Goal: Use online tool/utility: Utilize a website feature to perform a specific function

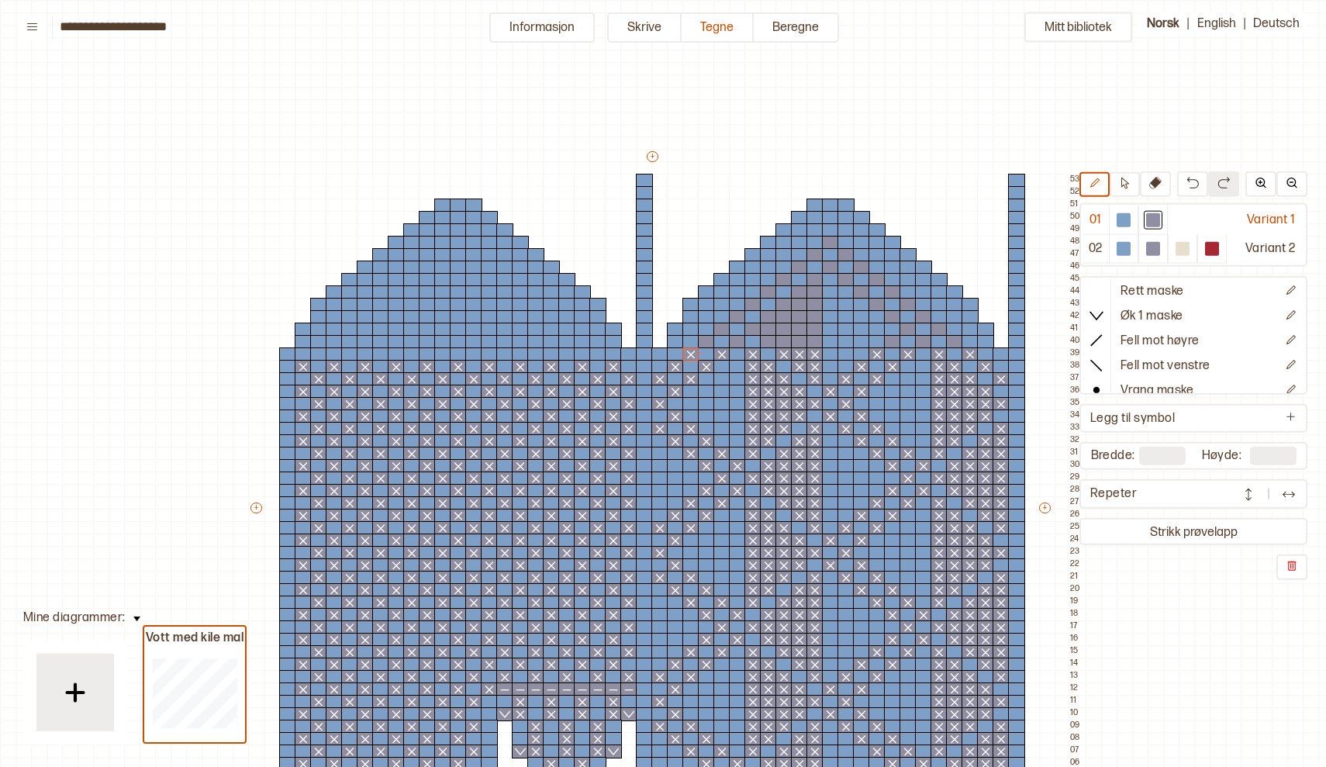
scroll to position [136, 0]
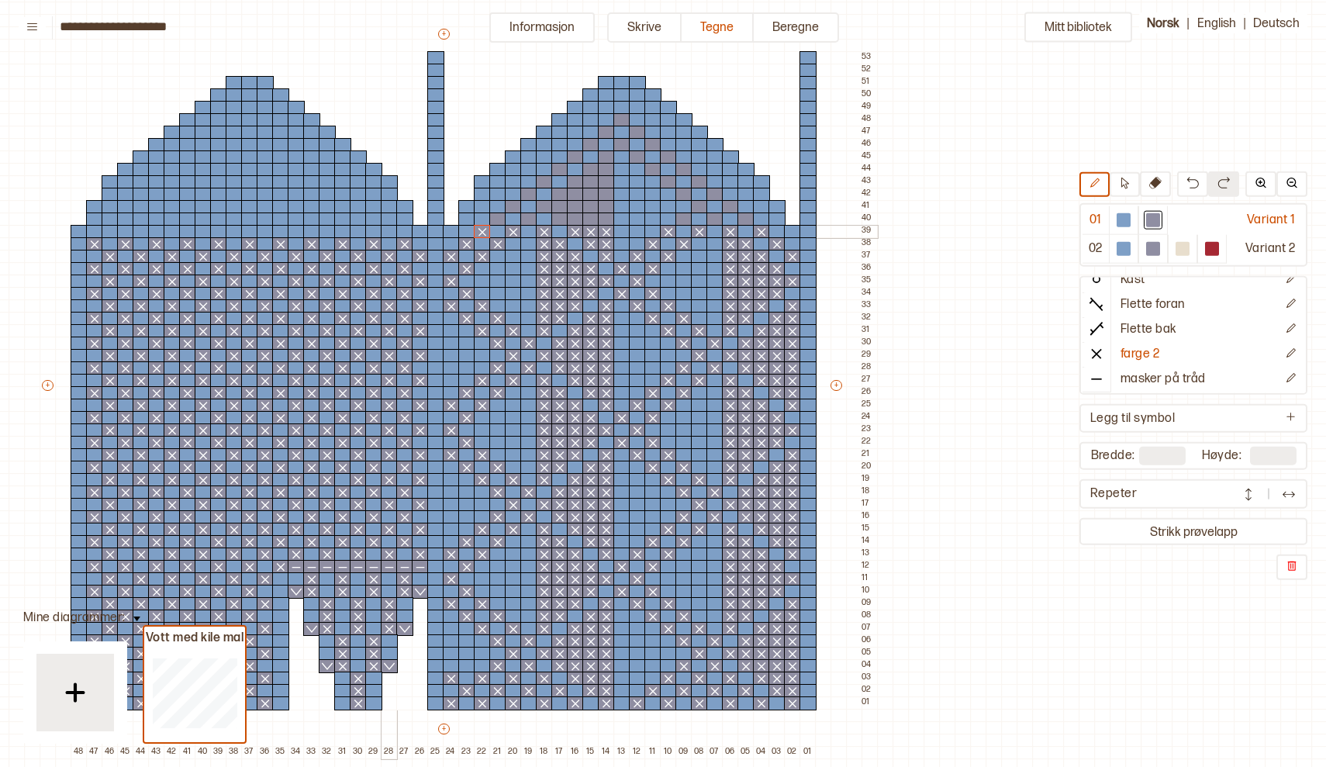
click at [389, 233] on div at bounding box center [389, 232] width 17 height 14
click at [419, 230] on div at bounding box center [420, 232] width 17 height 14
click at [357, 227] on div at bounding box center [358, 232] width 17 height 14
click at [332, 232] on div at bounding box center [327, 232] width 17 height 14
click at [298, 230] on div at bounding box center [296, 232] width 17 height 14
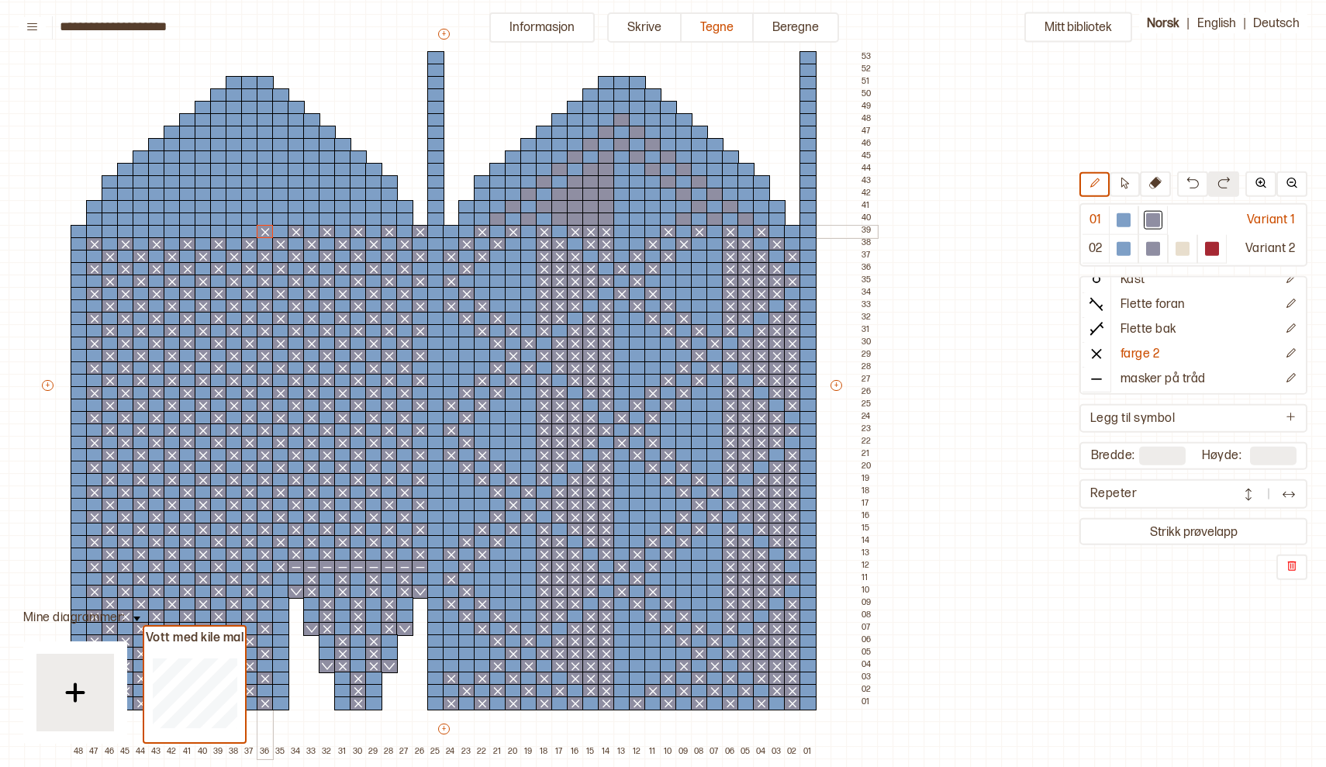
click at [268, 232] on div at bounding box center [265, 232] width 17 height 14
click at [233, 233] on div at bounding box center [234, 232] width 17 height 14
click at [202, 232] on div at bounding box center [203, 232] width 17 height 14
click at [178, 233] on div at bounding box center [172, 232] width 17 height 14
click at [146, 233] on div at bounding box center [141, 232] width 17 height 14
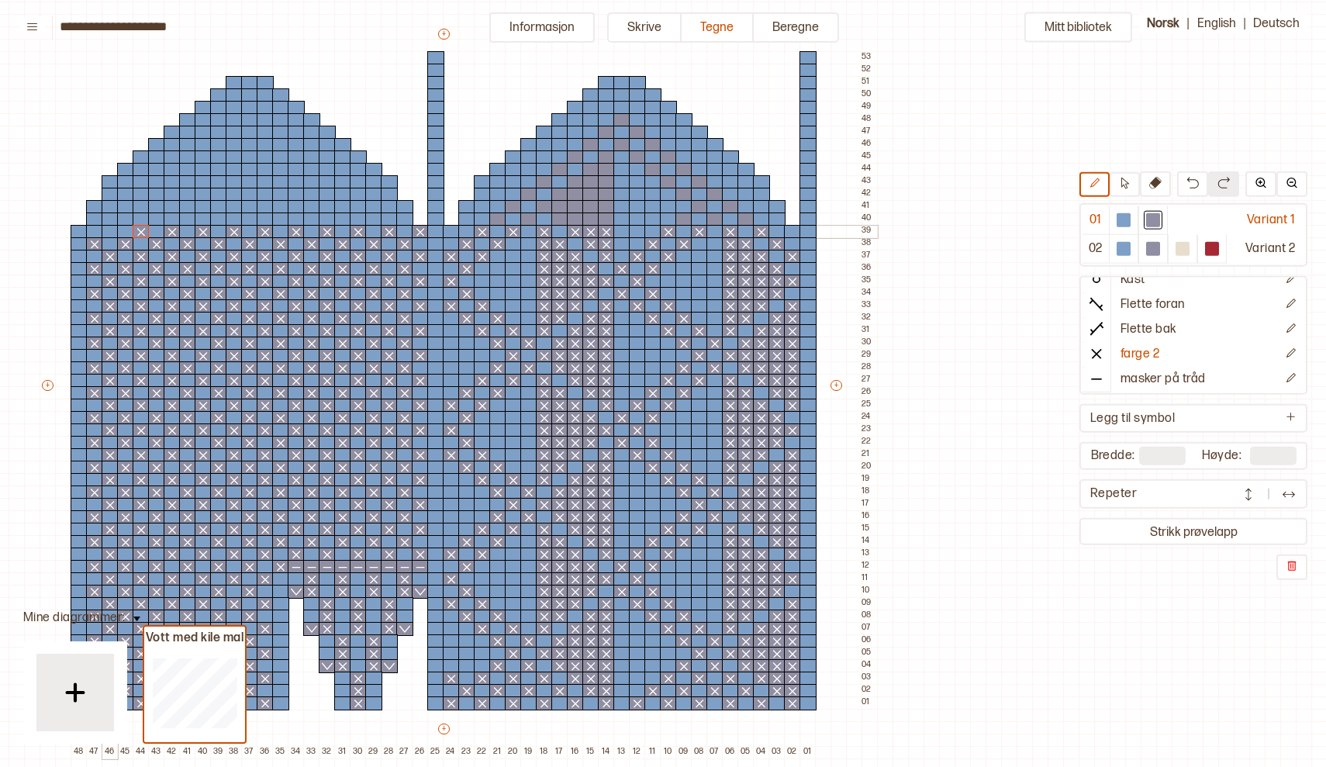
click at [116, 232] on div at bounding box center [110, 232] width 17 height 14
click at [741, 222] on div at bounding box center [745, 219] width 17 height 14
click at [715, 222] on div at bounding box center [714, 219] width 17 height 14
click at [682, 221] on div at bounding box center [683, 219] width 17 height 14
click at [608, 220] on div at bounding box center [606, 219] width 17 height 14
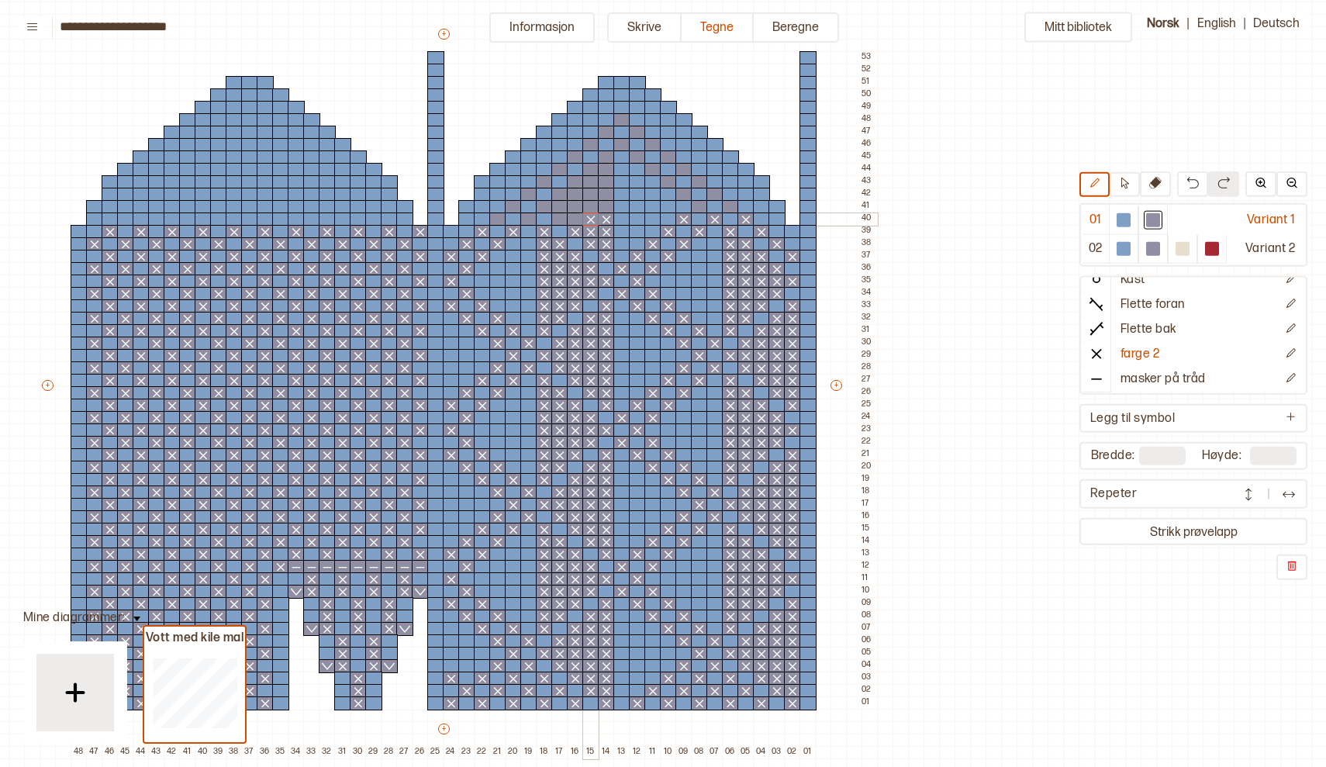
click at [590, 221] on div at bounding box center [590, 219] width 17 height 14
click at [574, 219] on div at bounding box center [575, 219] width 17 height 14
click at [553, 219] on div at bounding box center [559, 219] width 17 height 14
click at [527, 216] on div at bounding box center [528, 219] width 17 height 14
click at [500, 219] on div at bounding box center [497, 219] width 17 height 14
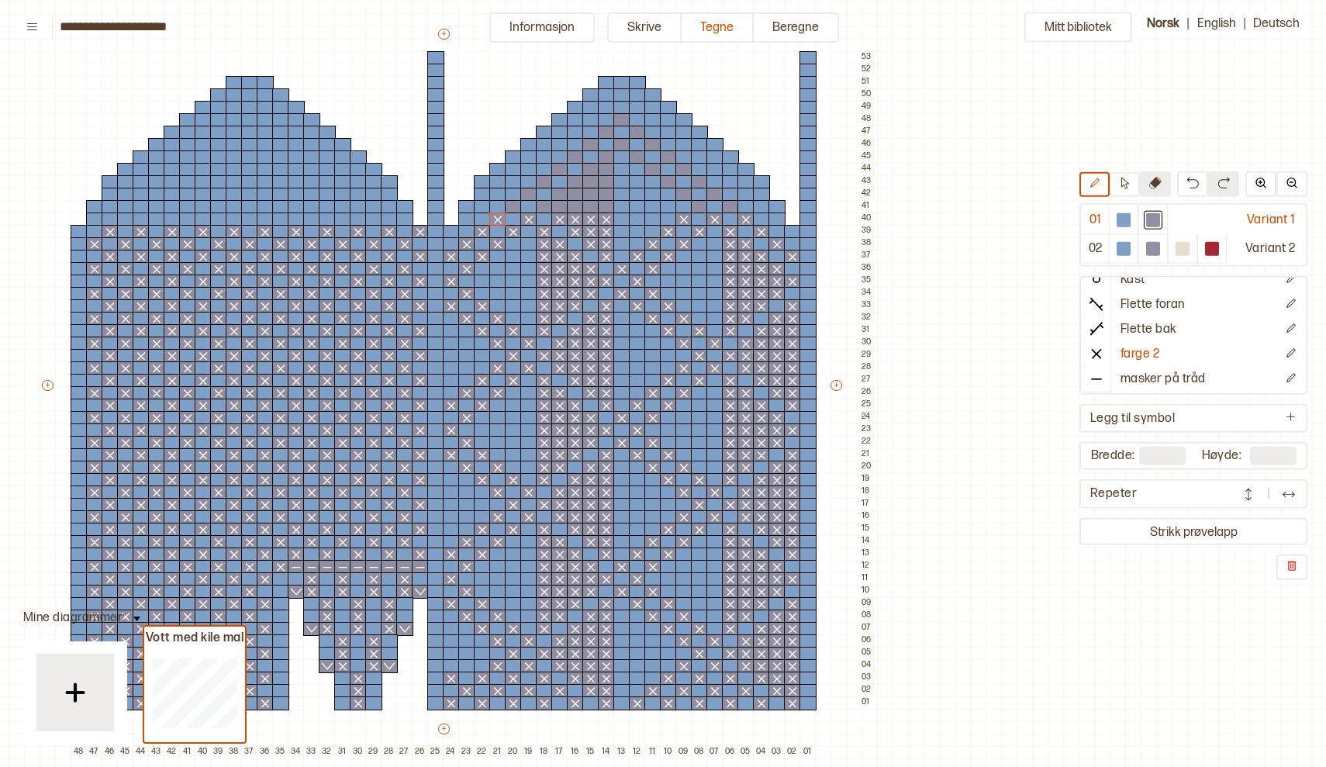
click at [1155, 184] on icon at bounding box center [1155, 183] width 12 height 12
click at [1118, 222] on div at bounding box center [1123, 220] width 14 height 14
click at [421, 231] on div at bounding box center [420, 232] width 17 height 14
click at [424, 291] on div at bounding box center [420, 294] width 17 height 14
click at [1097, 330] on icon at bounding box center [1097, 329] width 16 height 16
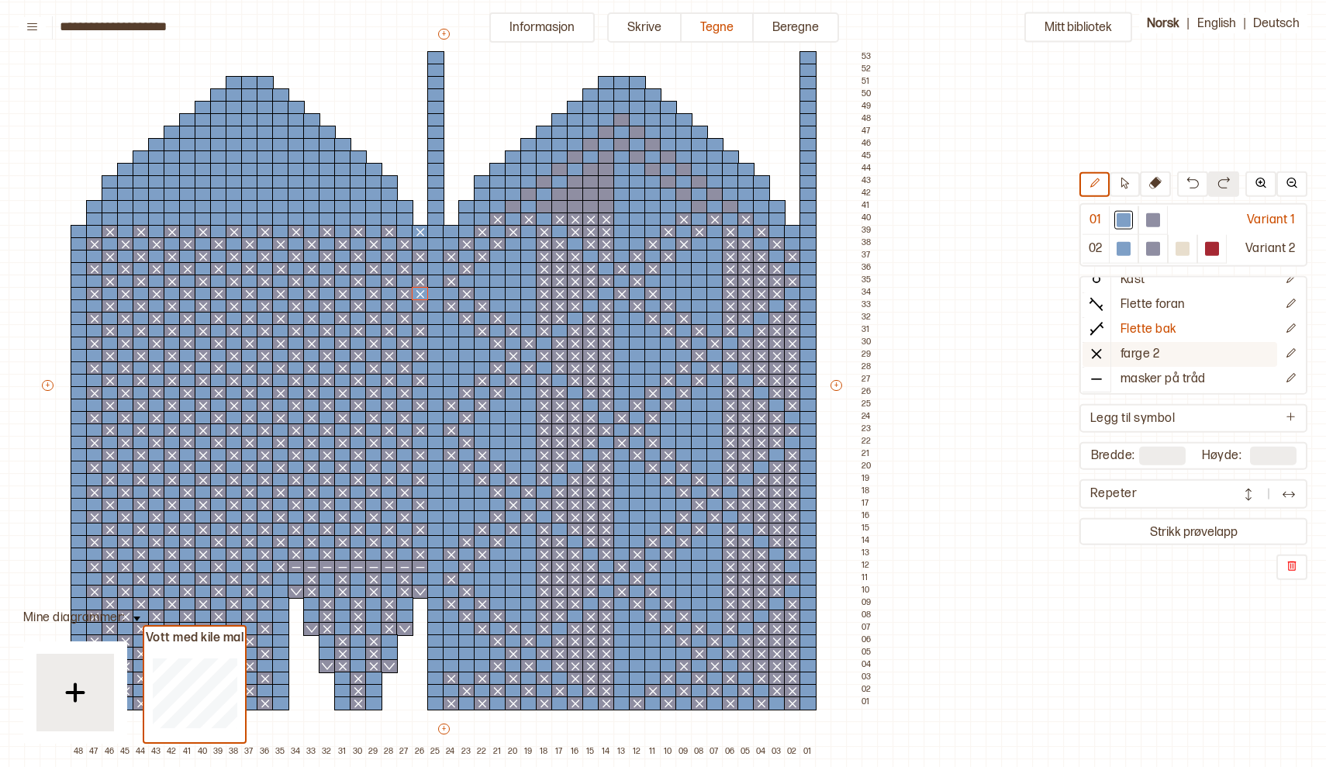
click at [1097, 347] on icon at bounding box center [1097, 354] width 16 height 16
click at [1124, 227] on div at bounding box center [1123, 220] width 19 height 19
click at [1160, 179] on icon at bounding box center [1155, 183] width 12 height 12
click at [479, 130] on div at bounding box center [482, 133] width 17 height 14
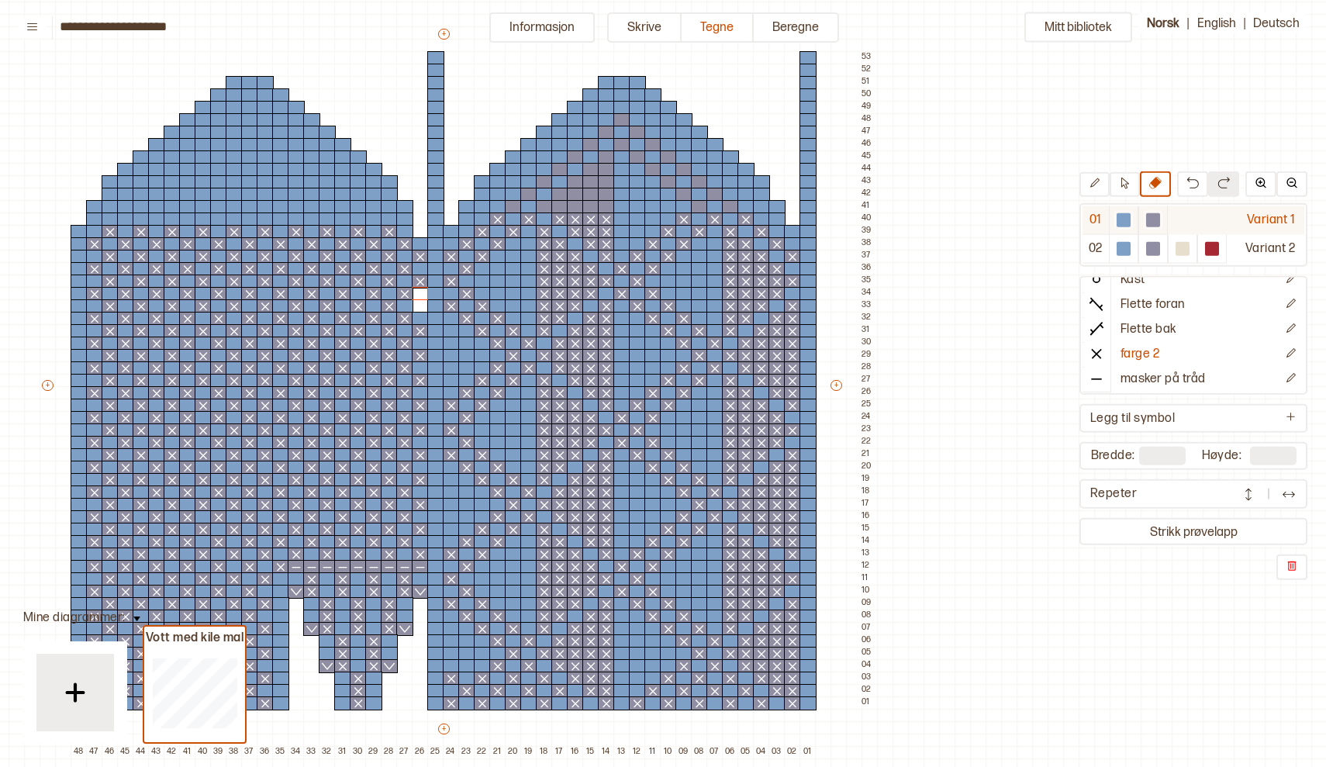
click at [1124, 218] on div at bounding box center [1123, 220] width 14 height 14
click at [419, 293] on div at bounding box center [420, 294] width 17 height 14
click at [1172, 361] on button "farge 2" at bounding box center [1179, 354] width 195 height 25
click at [1131, 353] on p "farge 2" at bounding box center [1139, 355] width 39 height 16
click at [1099, 354] on icon at bounding box center [1097, 354] width 16 height 16
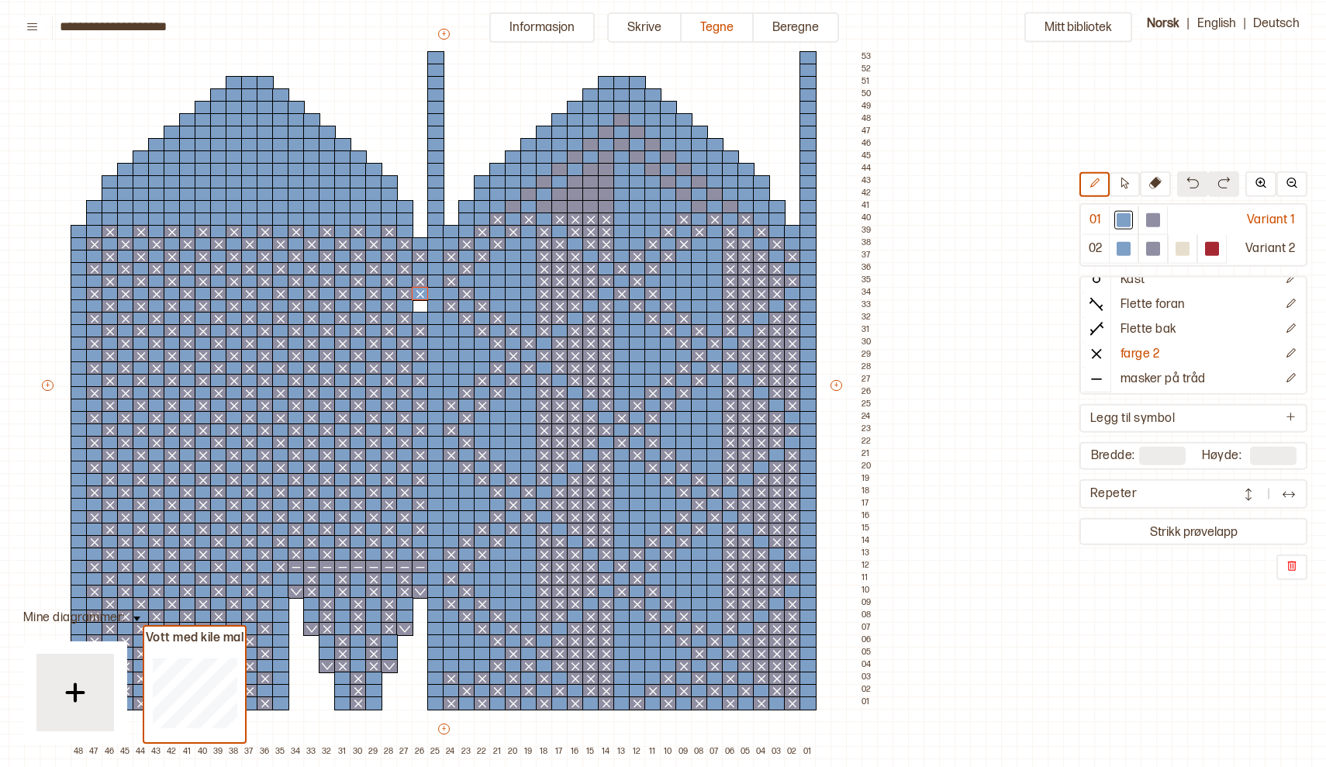
click at [1191, 182] on img at bounding box center [1192, 183] width 12 height 12
click at [1189, 180] on img at bounding box center [1192, 183] width 12 height 12
click at [1033, 237] on div "Mitt bibliotek 01 Variant 1 02 Variant 2 Rett maske Øk 1 maske Fell mot høyre F…" at bounding box center [1117, 645] width 2652 height 1534
click at [1152, 180] on icon at bounding box center [1155, 183] width 12 height 12
click at [1125, 176] on button at bounding box center [1124, 184] width 30 height 25
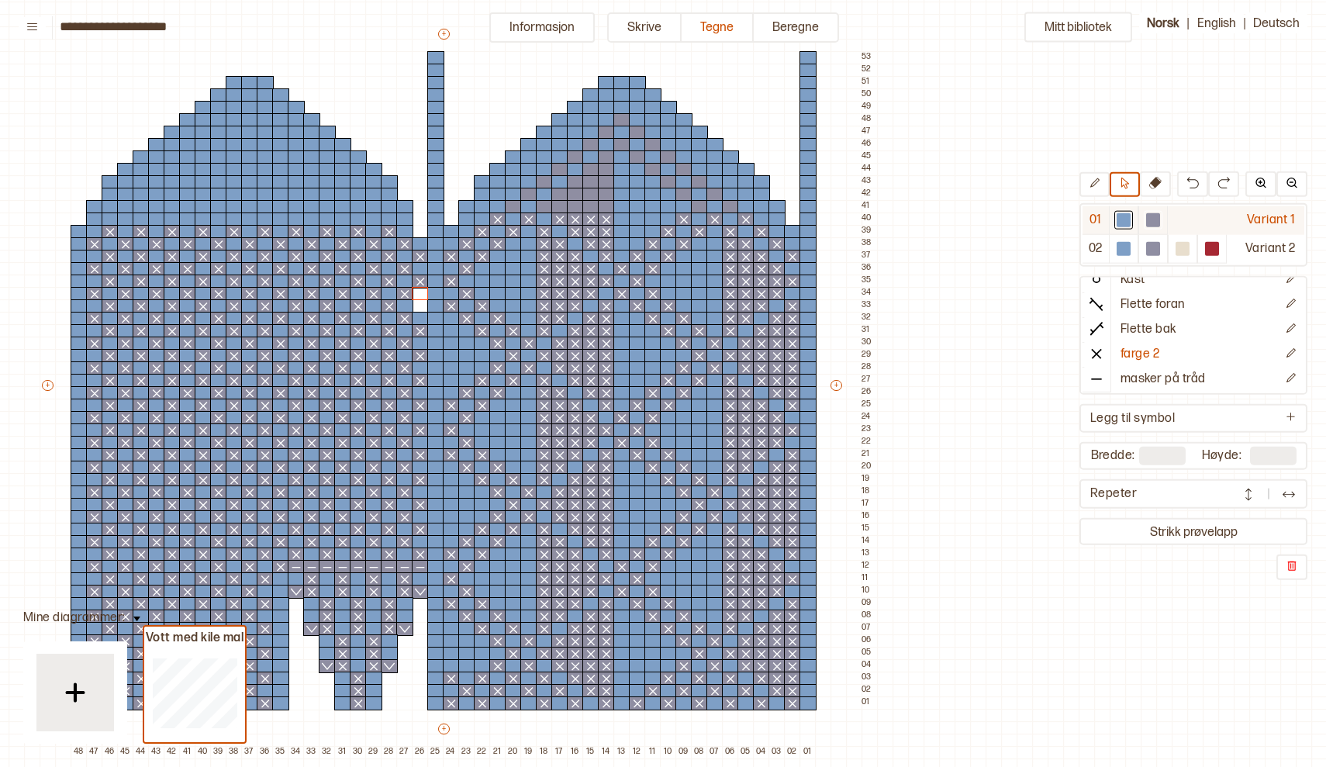
click at [1118, 218] on div at bounding box center [1123, 220] width 14 height 14
click at [418, 295] on div at bounding box center [420, 294] width 17 height 14
click at [417, 307] on div at bounding box center [420, 306] width 17 height 14
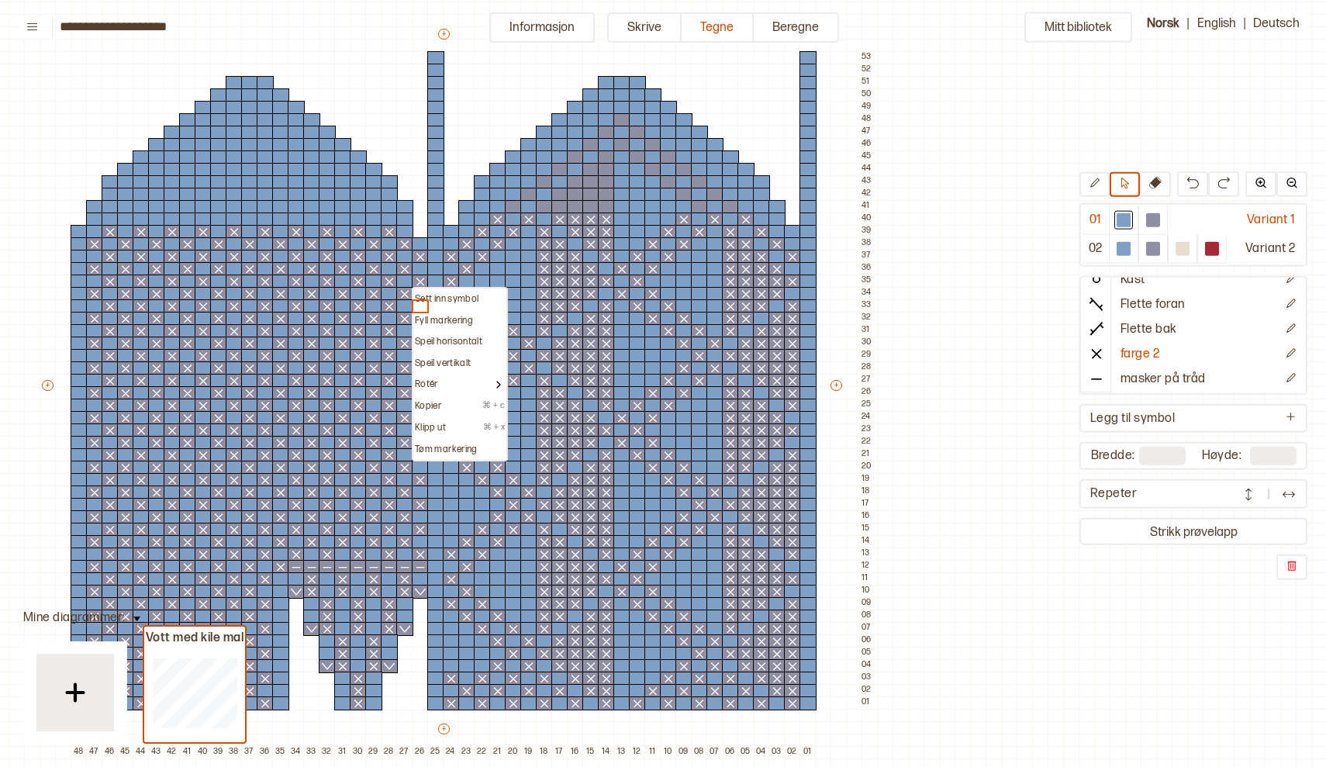
click at [1047, 289] on div "Mitt bibliotek 01 Variant 1 02 Variant 2 Rett maske Øk 1 maske Fell mot høyre F…" at bounding box center [1117, 645] width 2652 height 1534
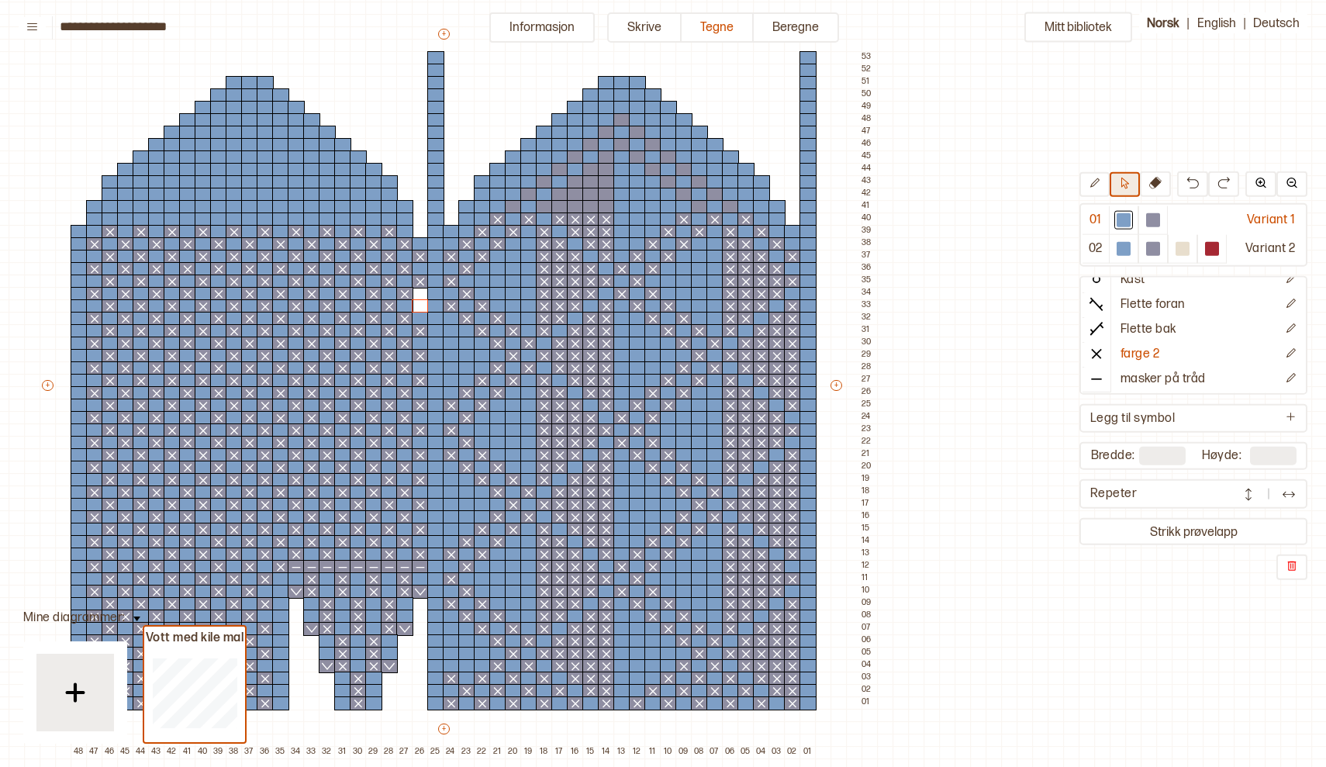
click at [1130, 188] on icon at bounding box center [1125, 184] width 12 height 12
click at [1099, 184] on icon at bounding box center [1095, 184] width 12 height 12
click at [1123, 215] on div at bounding box center [1123, 220] width 14 height 14
click at [1096, 354] on line at bounding box center [1096, 353] width 9 height 9
click at [1094, 344] on div at bounding box center [1096, 353] width 28 height 23
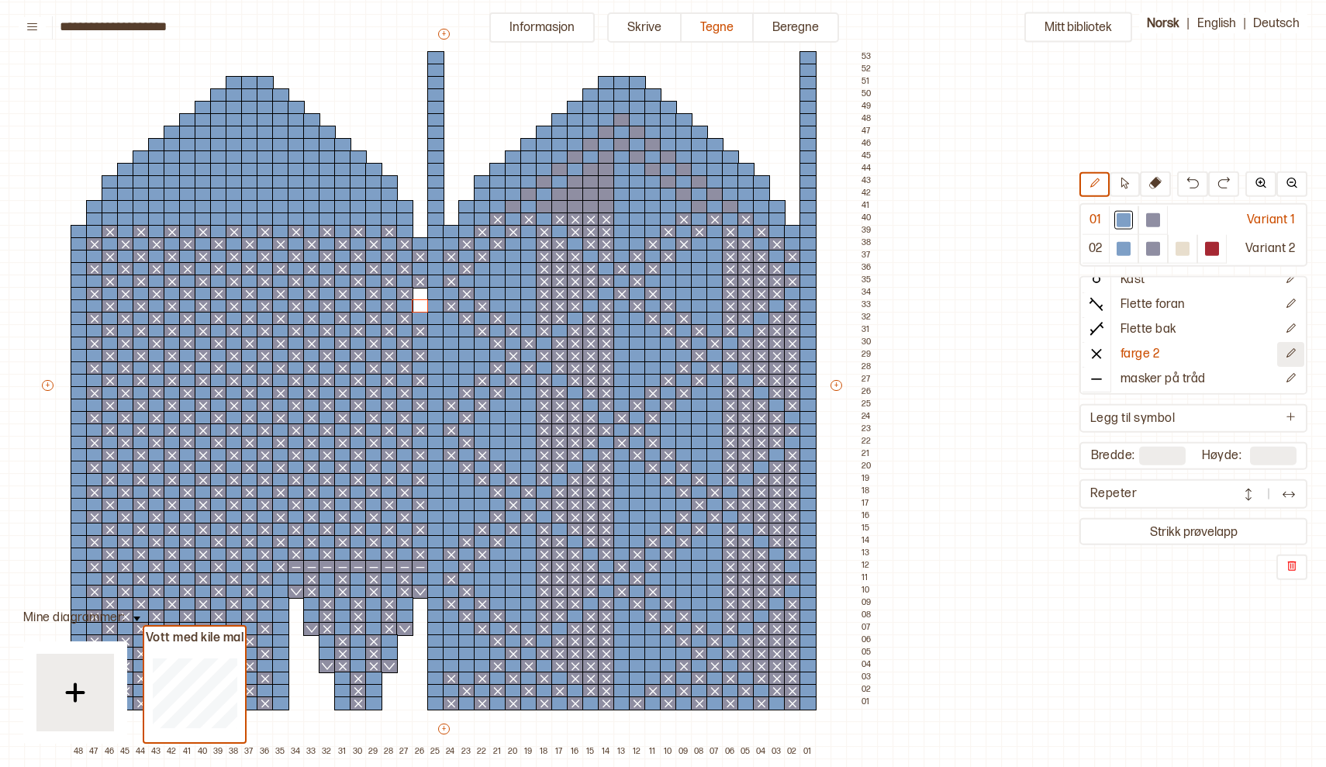
click at [1290, 354] on icon "Rediger symbol" at bounding box center [1291, 353] width 12 height 12
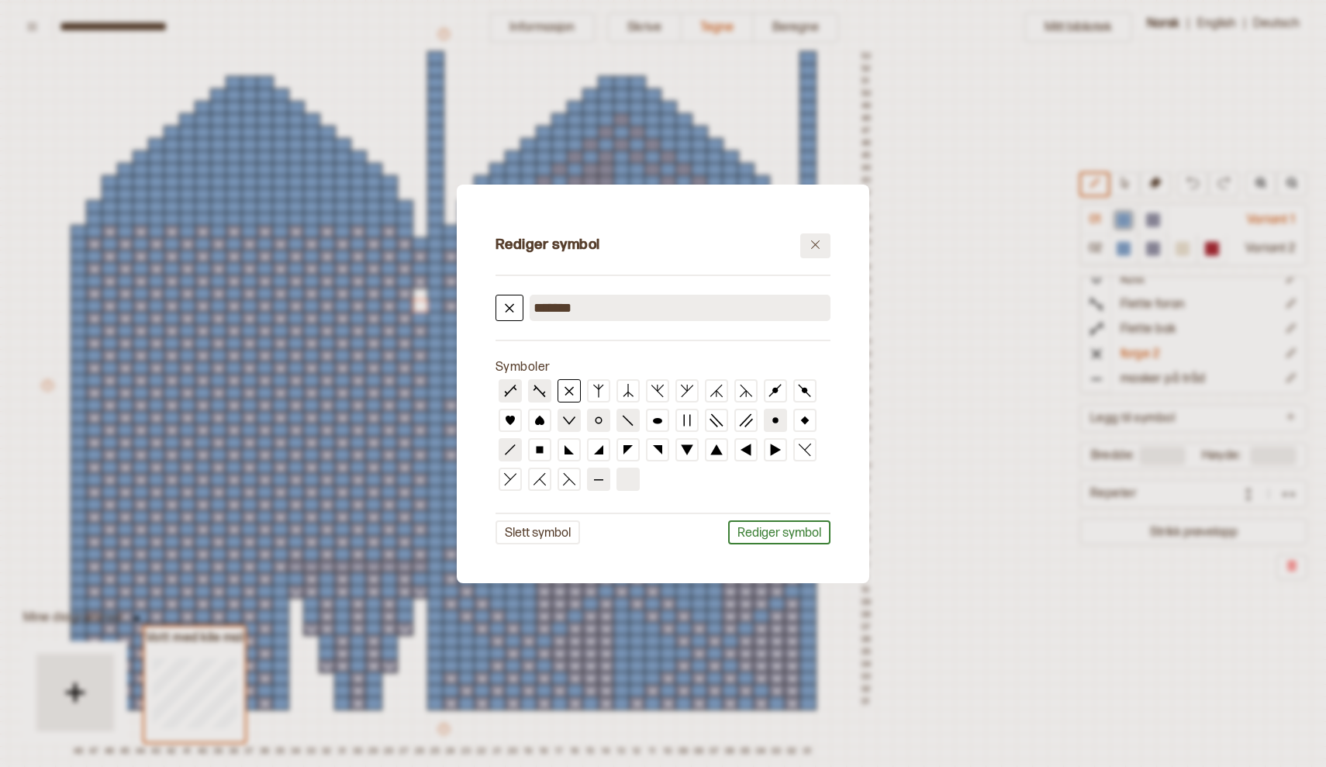
click at [812, 243] on icon at bounding box center [815, 245] width 12 height 12
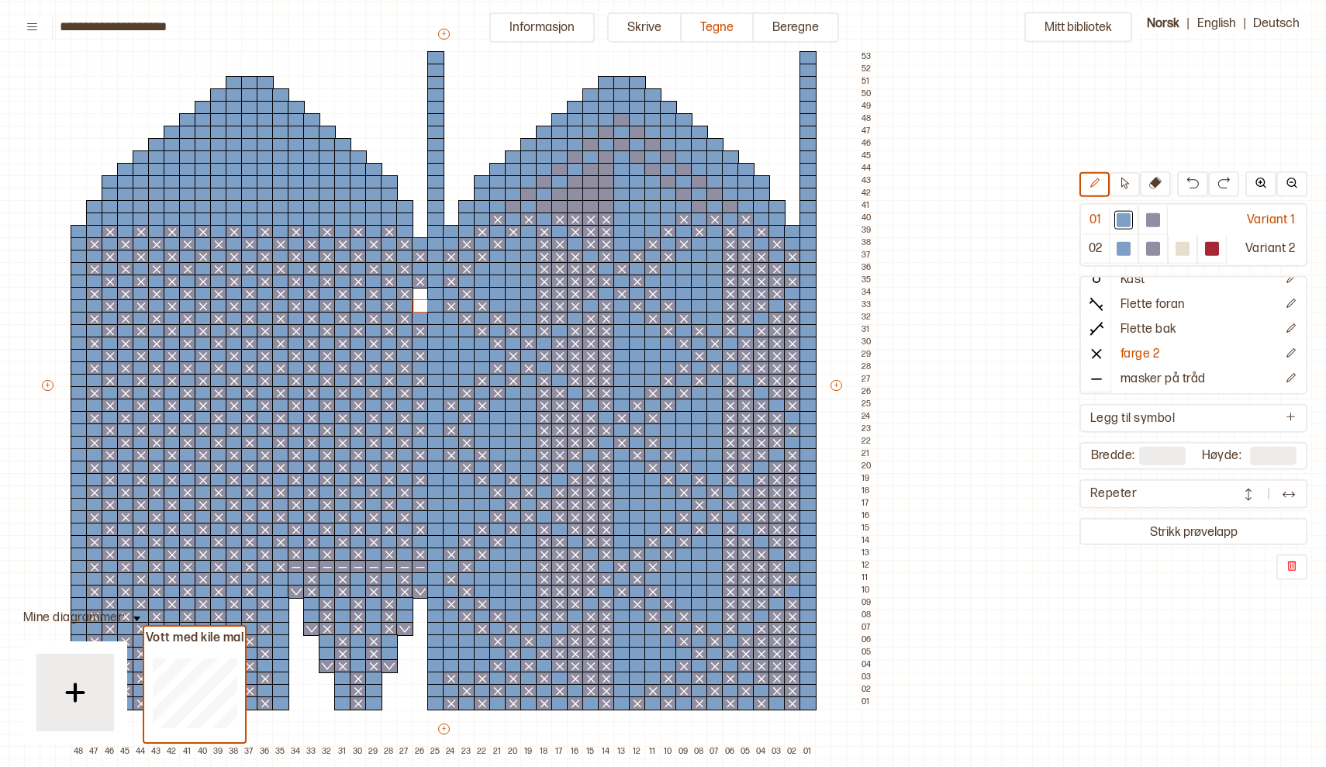
click at [999, 288] on div "Mitt bibliotek 01 Variant 1 02 Variant 2 Rett maske Øk 1 maske Fell mot høyre F…" at bounding box center [1117, 645] width 2652 height 1534
click at [1123, 221] on div at bounding box center [1123, 220] width 14 height 14
click at [423, 304] on div at bounding box center [420, 306] width 17 height 14
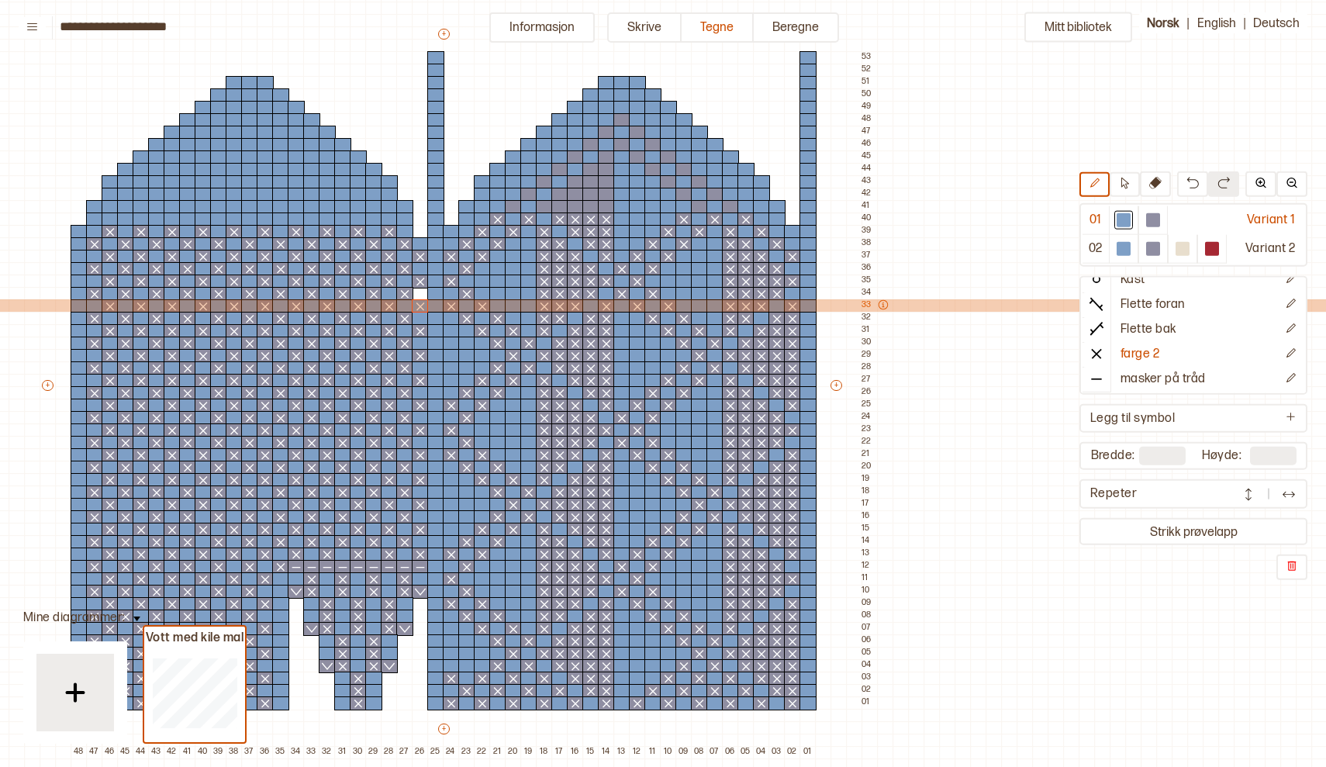
click at [883, 310] on p at bounding box center [883, 305] width 11 height 12
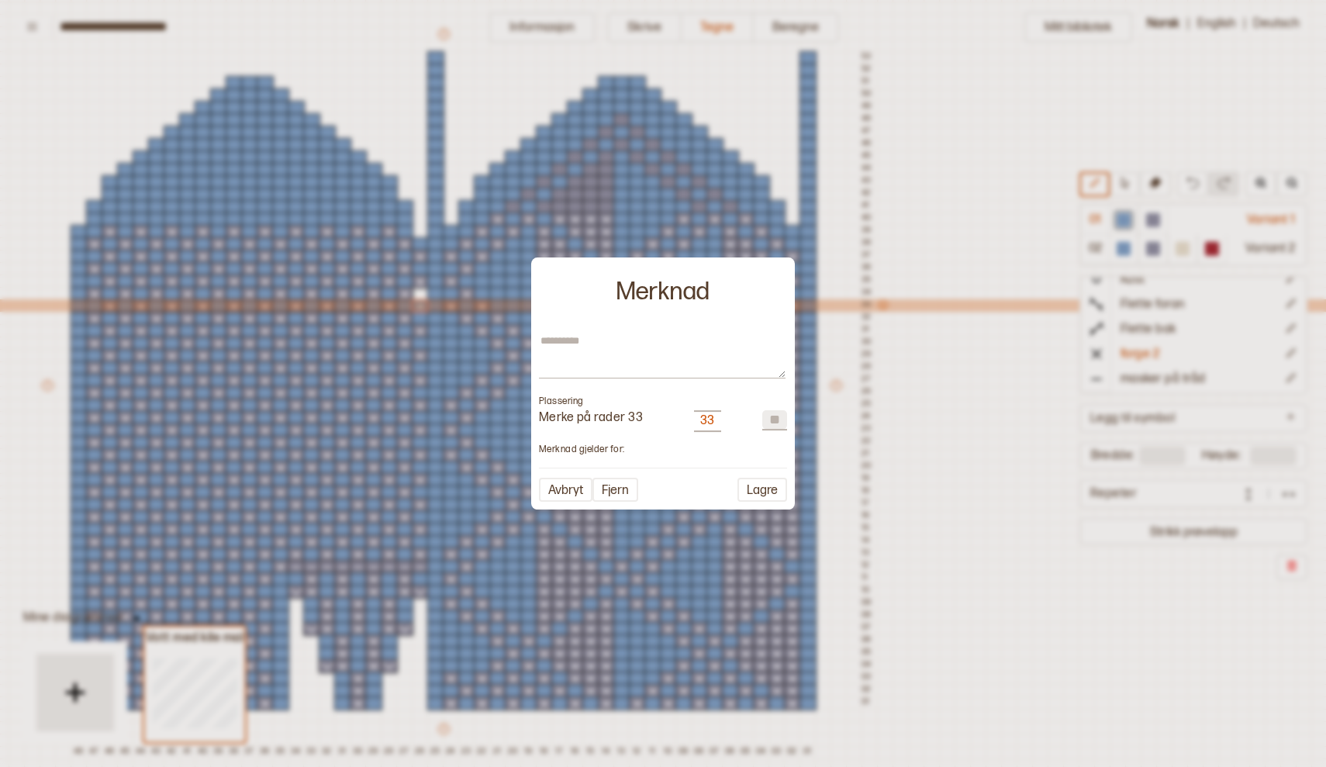
type textarea "*"
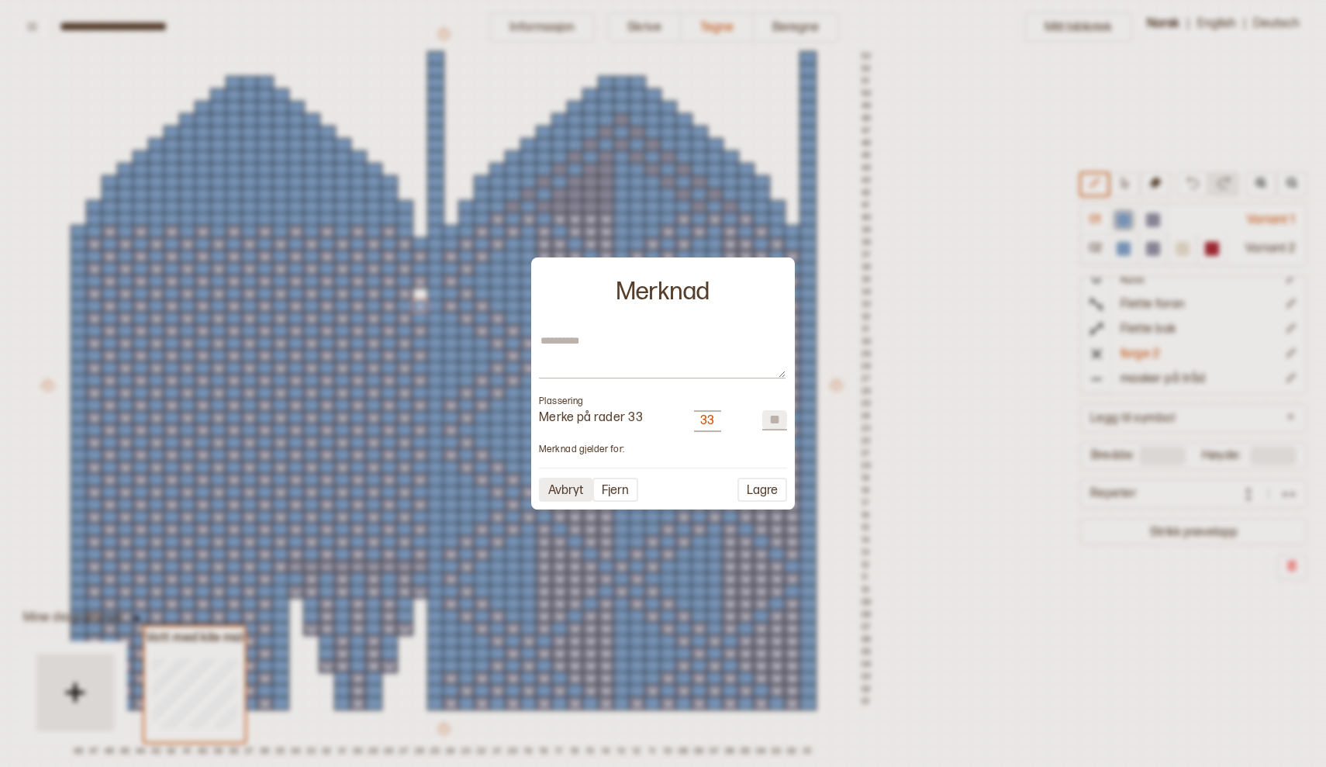
click at [568, 495] on button "Avbryt" at bounding box center [565, 490] width 53 height 24
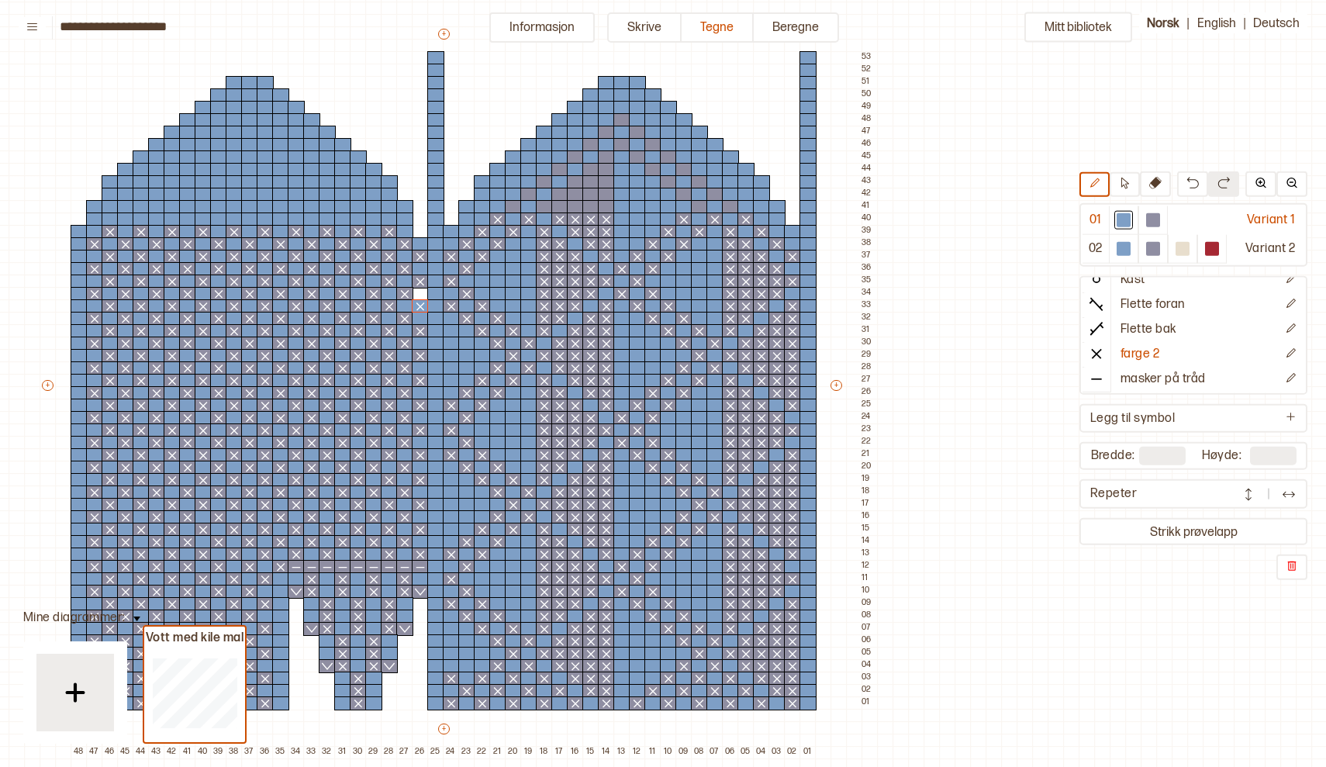
click at [947, 405] on div "Mitt bibliotek 01 Variant 1 02 Variant 2 Rett maske Øk 1 maske Fell mot høyre F…" at bounding box center [1117, 645] width 2652 height 1534
click at [371, 219] on div at bounding box center [373, 219] width 17 height 14
click at [339, 220] on div at bounding box center [342, 219] width 17 height 14
click at [311, 217] on div at bounding box center [311, 219] width 17 height 14
click at [281, 219] on div at bounding box center [280, 219] width 17 height 14
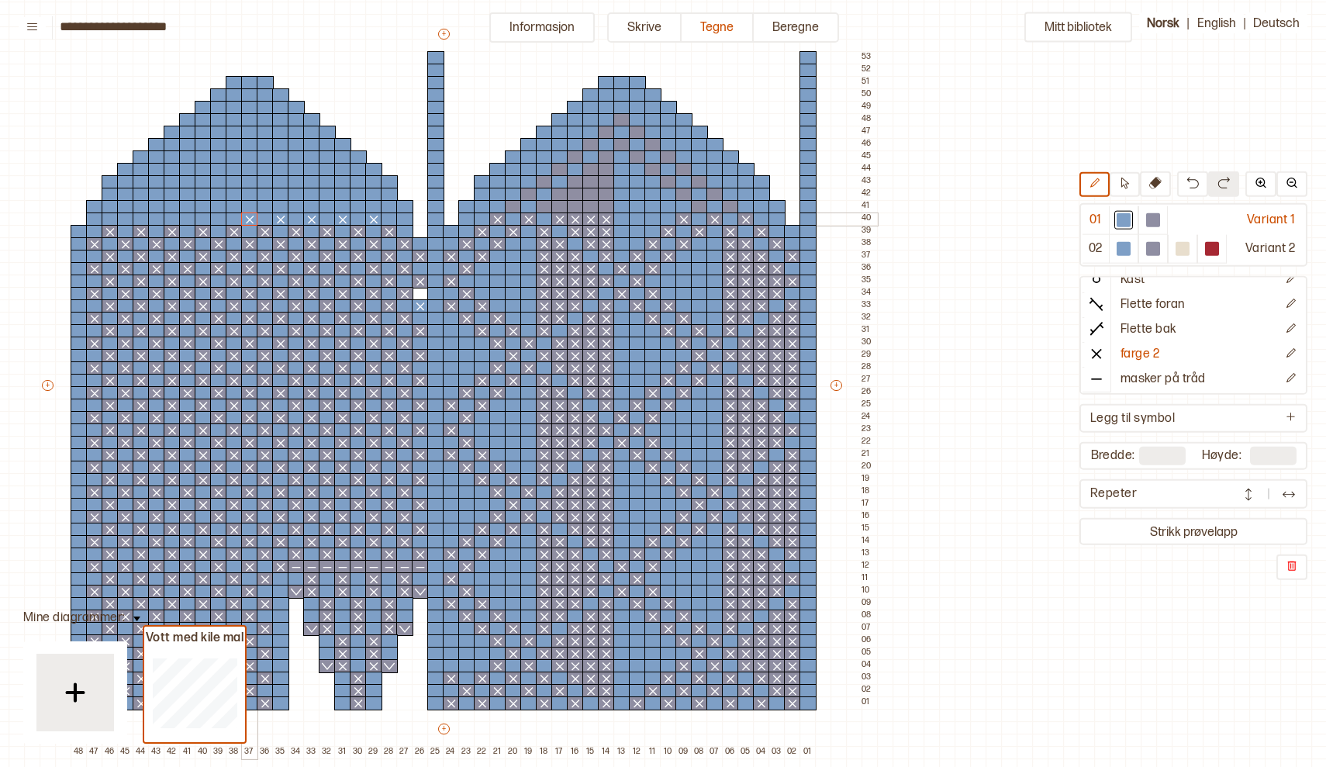
click at [250, 217] on div at bounding box center [249, 219] width 17 height 14
click at [1156, 216] on div at bounding box center [1153, 220] width 14 height 14
click at [372, 218] on line at bounding box center [373, 219] width 7 height 7
click at [337, 216] on icon at bounding box center [343, 219] width 16 height 12
click at [309, 219] on icon at bounding box center [312, 219] width 16 height 12
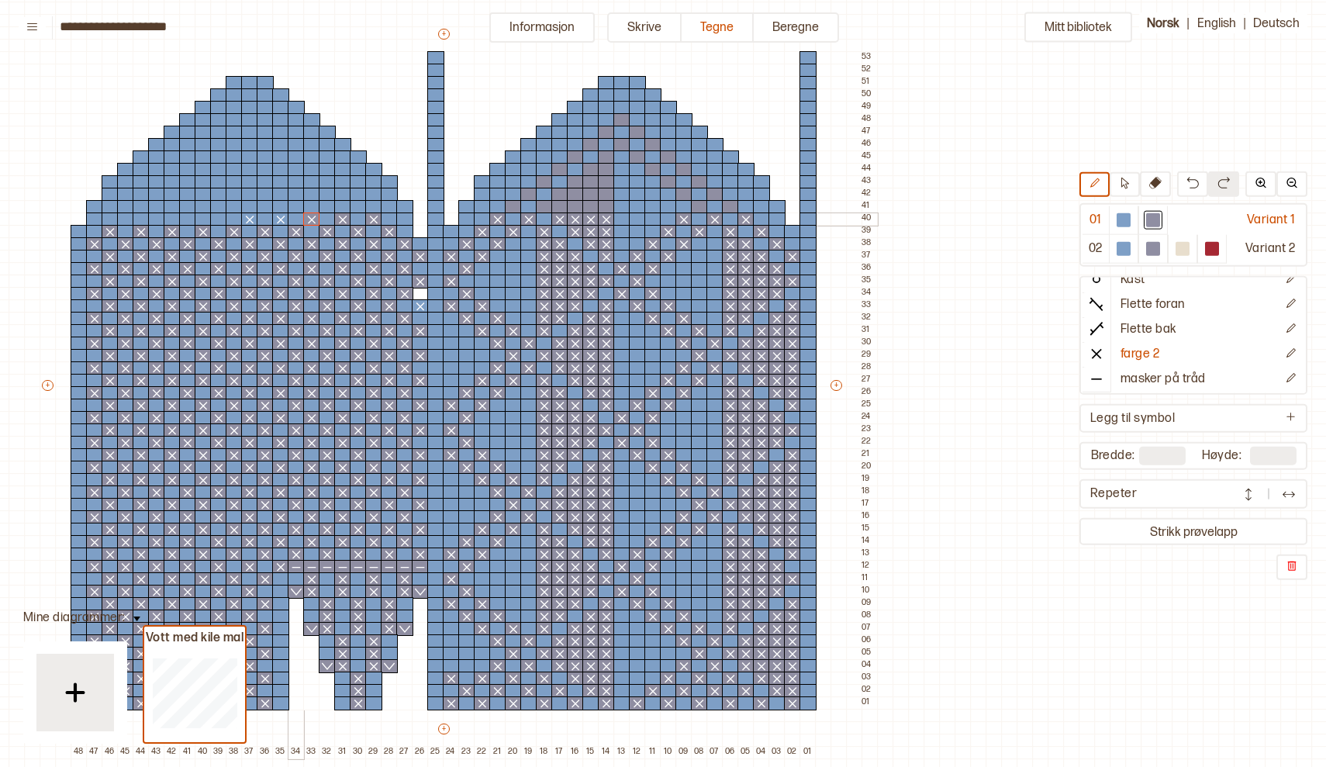
click at [284, 221] on icon at bounding box center [281, 219] width 16 height 12
click at [249, 220] on line at bounding box center [250, 219] width 7 height 7
click at [219, 219] on div at bounding box center [218, 219] width 17 height 14
click at [192, 218] on div at bounding box center [187, 219] width 17 height 14
click at [159, 216] on div at bounding box center [156, 219] width 17 height 14
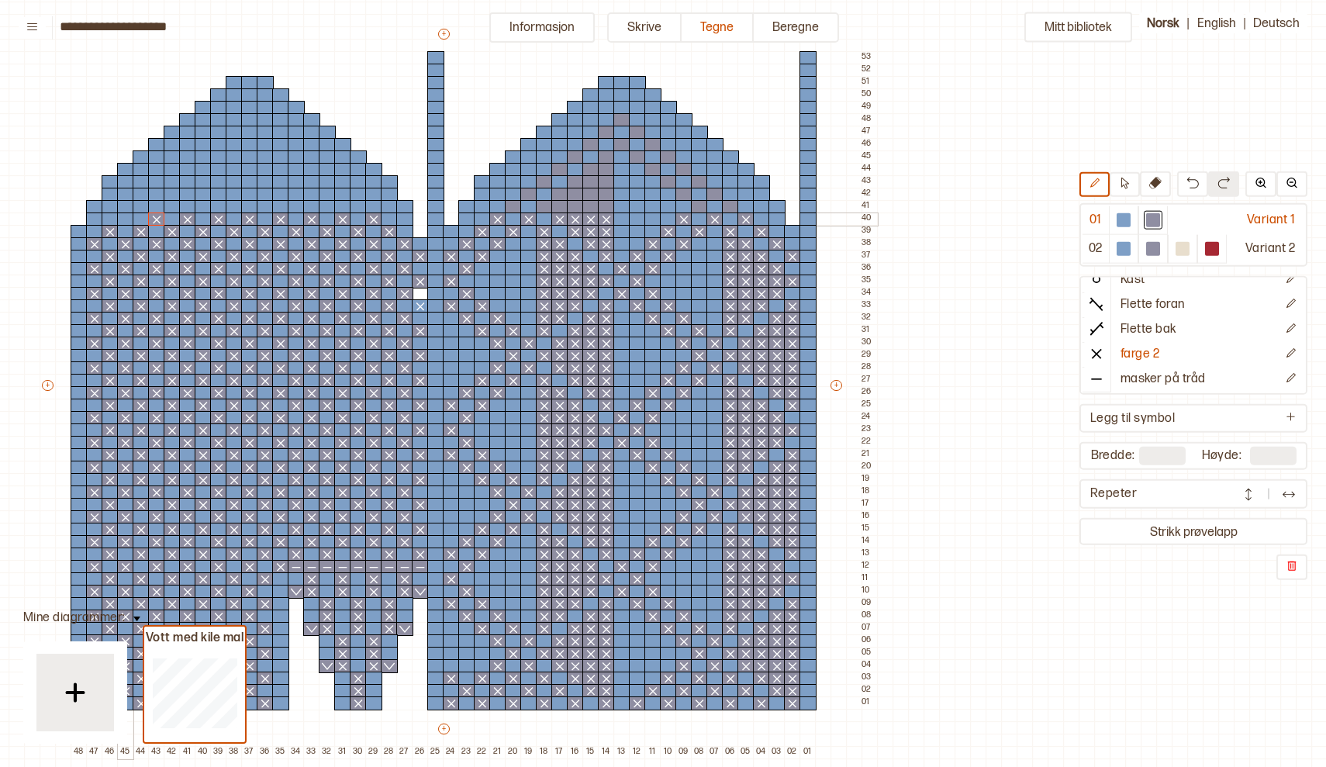
click at [123, 217] on div at bounding box center [125, 219] width 17 height 14
click at [729, 208] on div at bounding box center [730, 207] width 17 height 14
click at [695, 208] on div at bounding box center [699, 207] width 17 height 14
click at [606, 209] on div at bounding box center [606, 207] width 17 height 14
click at [592, 209] on div at bounding box center [590, 207] width 17 height 14
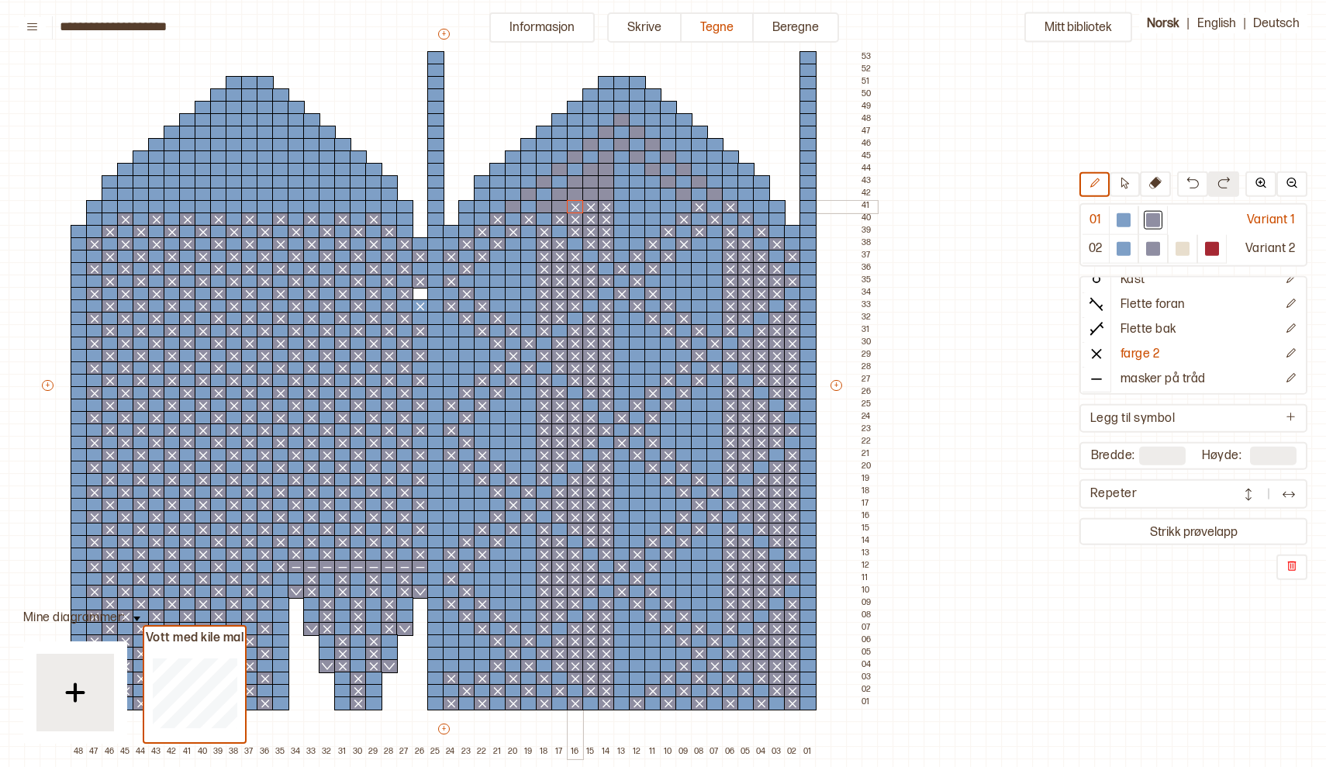
click at [576, 209] on div at bounding box center [575, 207] width 17 height 14
click at [559, 207] on div at bounding box center [559, 207] width 17 height 14
click at [539, 206] on div at bounding box center [544, 207] width 17 height 14
click at [511, 208] on div at bounding box center [513, 207] width 17 height 14
click at [609, 195] on div at bounding box center [606, 195] width 17 height 14
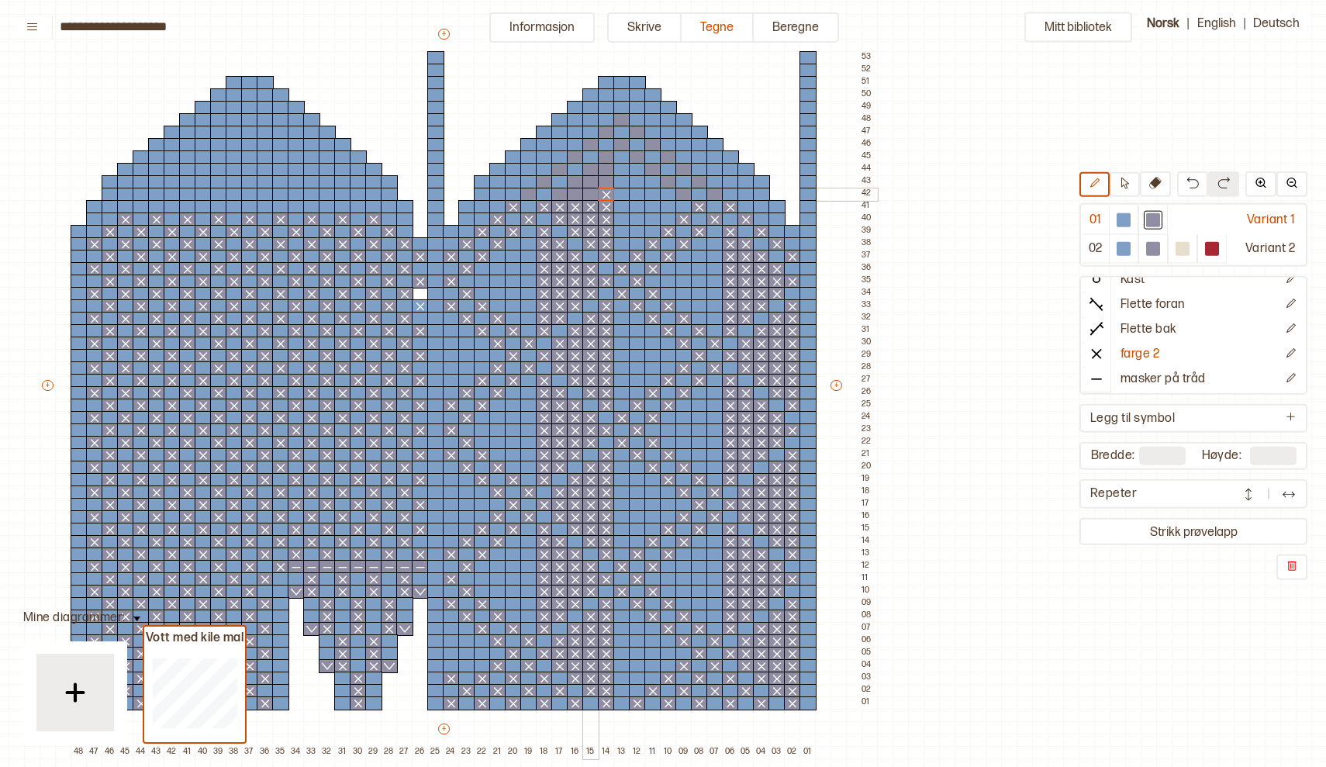
click at [591, 198] on div at bounding box center [590, 195] width 17 height 14
click at [574, 197] on div at bounding box center [575, 195] width 17 height 14
click at [554, 197] on div at bounding box center [559, 195] width 17 height 14
click at [685, 197] on div at bounding box center [683, 195] width 17 height 14
click at [713, 196] on div at bounding box center [714, 195] width 17 height 14
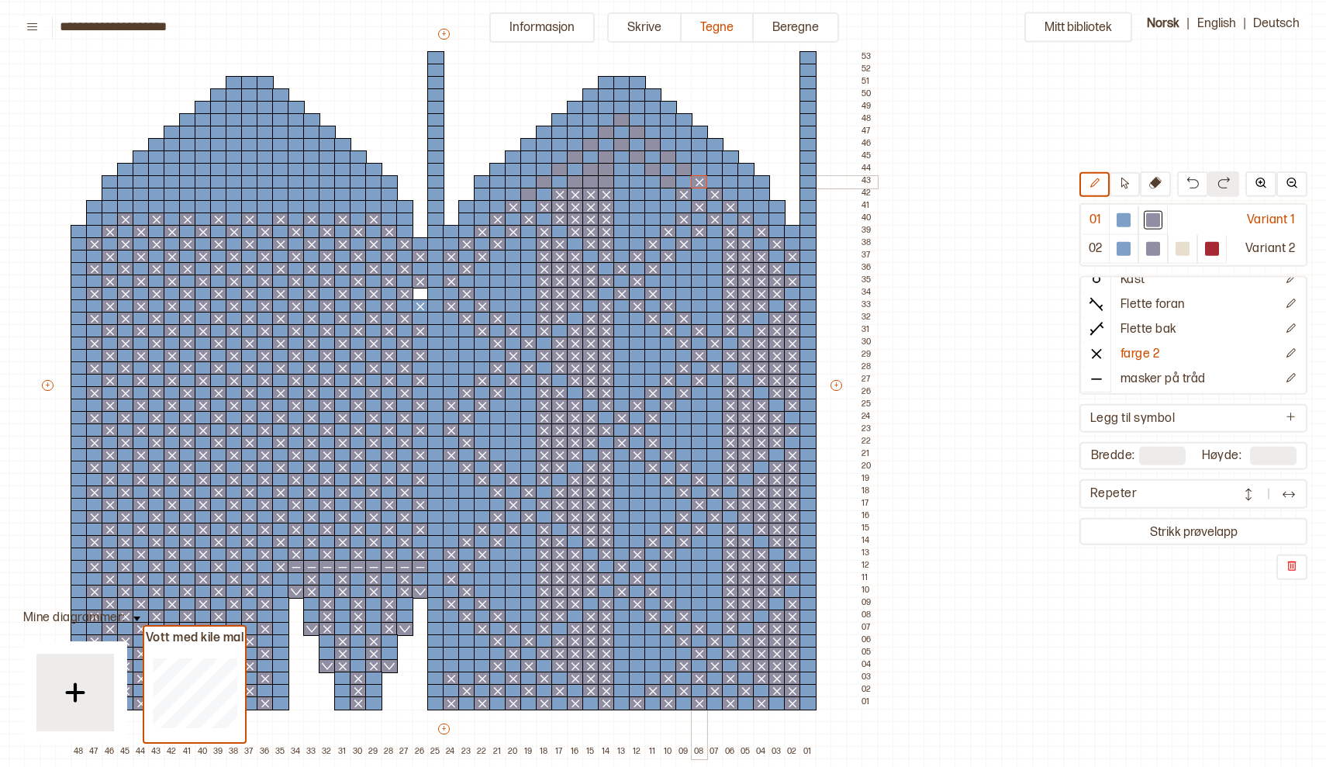
click at [702, 182] on div at bounding box center [699, 182] width 17 height 14
click at [673, 183] on div at bounding box center [668, 182] width 17 height 14
click at [603, 185] on div at bounding box center [606, 182] width 17 height 14
click at [588, 184] on div at bounding box center [590, 182] width 17 height 14
click at [572, 182] on div at bounding box center [575, 182] width 17 height 14
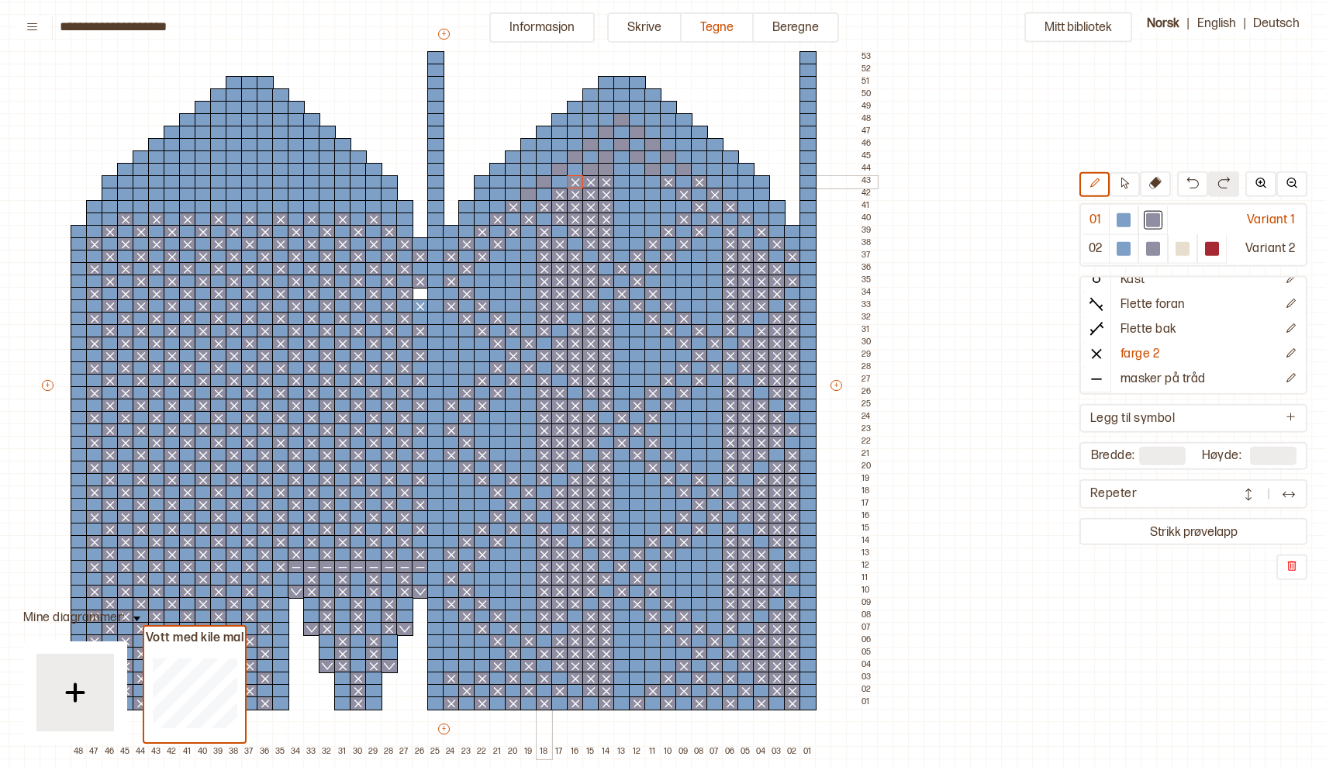
click at [545, 179] on div at bounding box center [544, 182] width 17 height 14
click at [530, 193] on div at bounding box center [528, 195] width 17 height 14
click at [355, 206] on div at bounding box center [358, 207] width 17 height 14
click at [328, 210] on div at bounding box center [327, 207] width 17 height 14
click at [300, 209] on div at bounding box center [296, 207] width 17 height 14
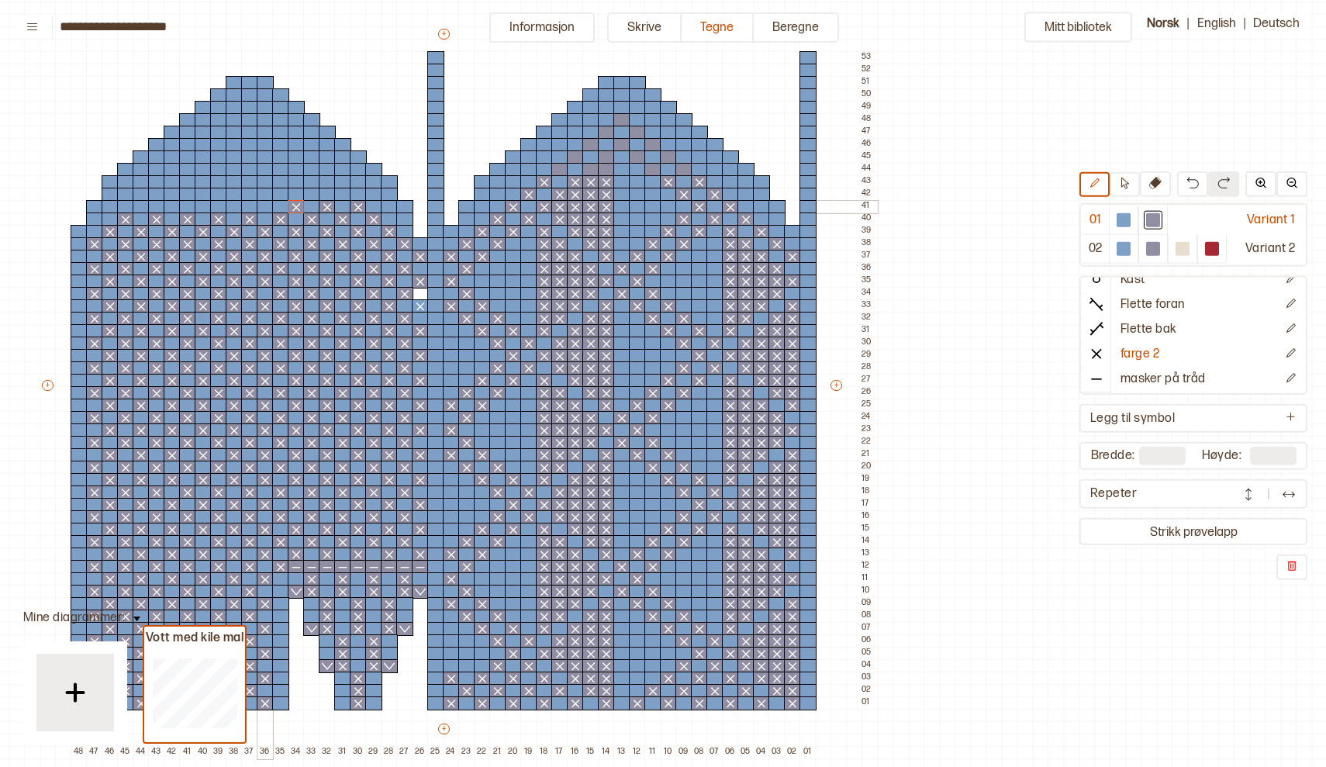
click at [265, 206] on div at bounding box center [265, 207] width 17 height 14
click at [235, 206] on div at bounding box center [234, 207] width 17 height 14
click at [216, 207] on div at bounding box center [218, 207] width 17 height 14
click at [1191, 182] on img at bounding box center [1192, 183] width 12 height 12
click at [200, 206] on div at bounding box center [203, 207] width 17 height 14
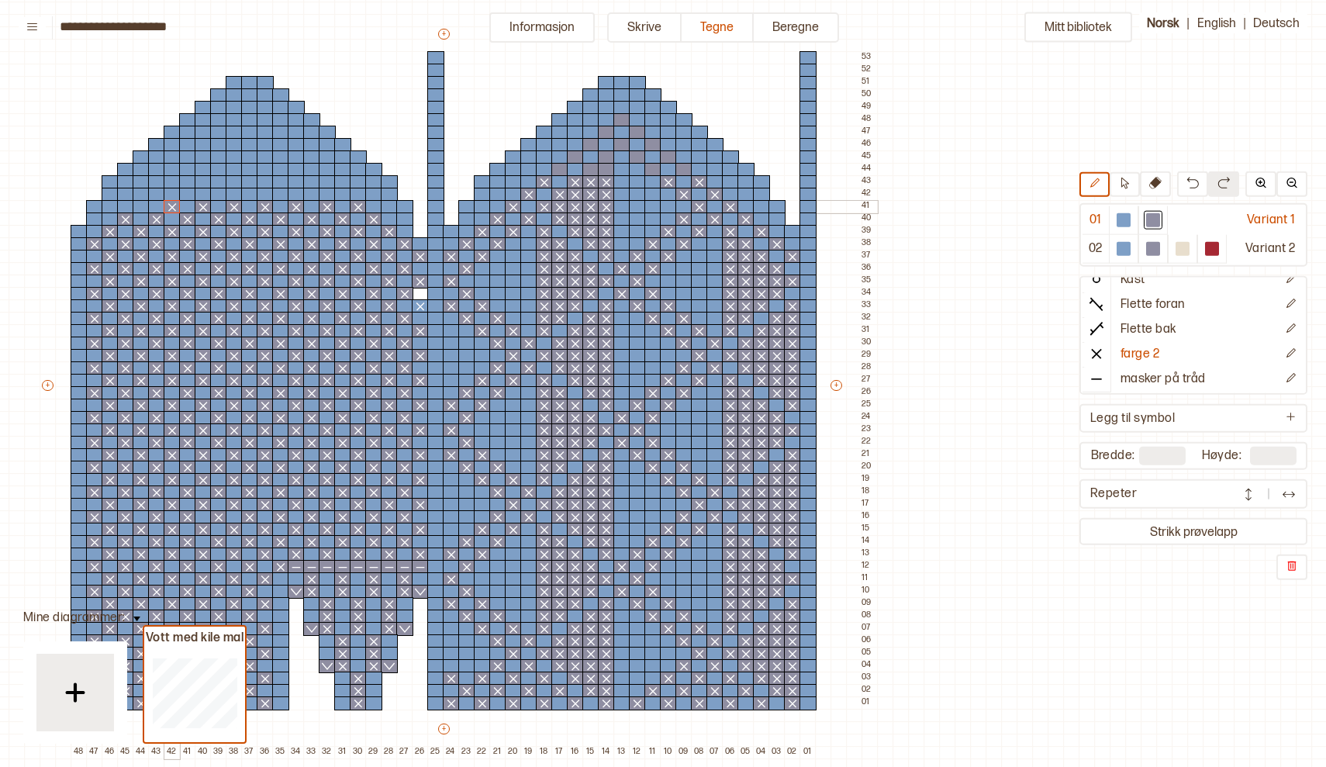
click at [174, 204] on div at bounding box center [172, 207] width 17 height 14
click at [139, 204] on div at bounding box center [141, 207] width 17 height 14
click at [340, 193] on div at bounding box center [342, 195] width 17 height 14
click at [312, 196] on div at bounding box center [311, 195] width 17 height 14
click at [281, 193] on div at bounding box center [280, 195] width 17 height 14
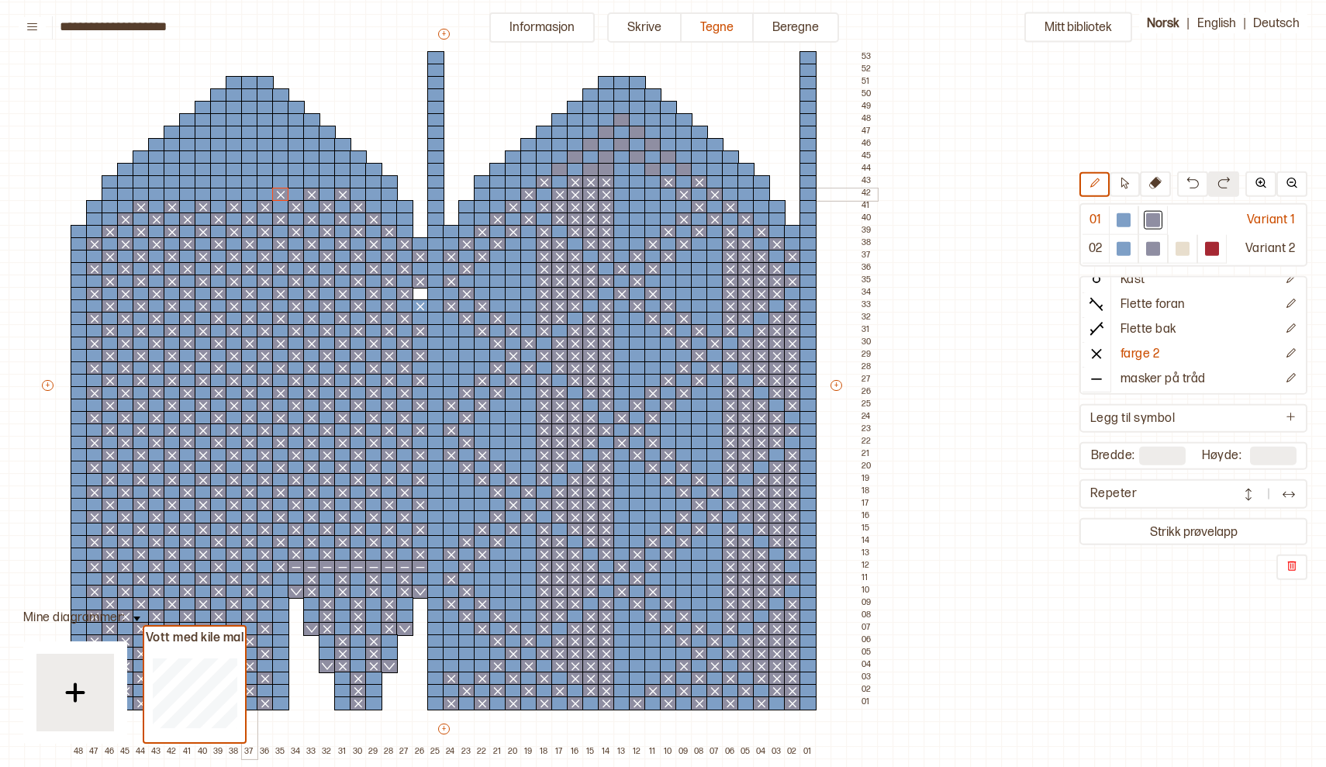
click at [250, 193] on div at bounding box center [249, 195] width 17 height 14
click at [218, 192] on div at bounding box center [218, 195] width 17 height 14
click at [187, 195] on div at bounding box center [187, 195] width 17 height 14
click at [156, 194] on div at bounding box center [156, 195] width 17 height 14
click at [328, 181] on div at bounding box center [327, 182] width 17 height 14
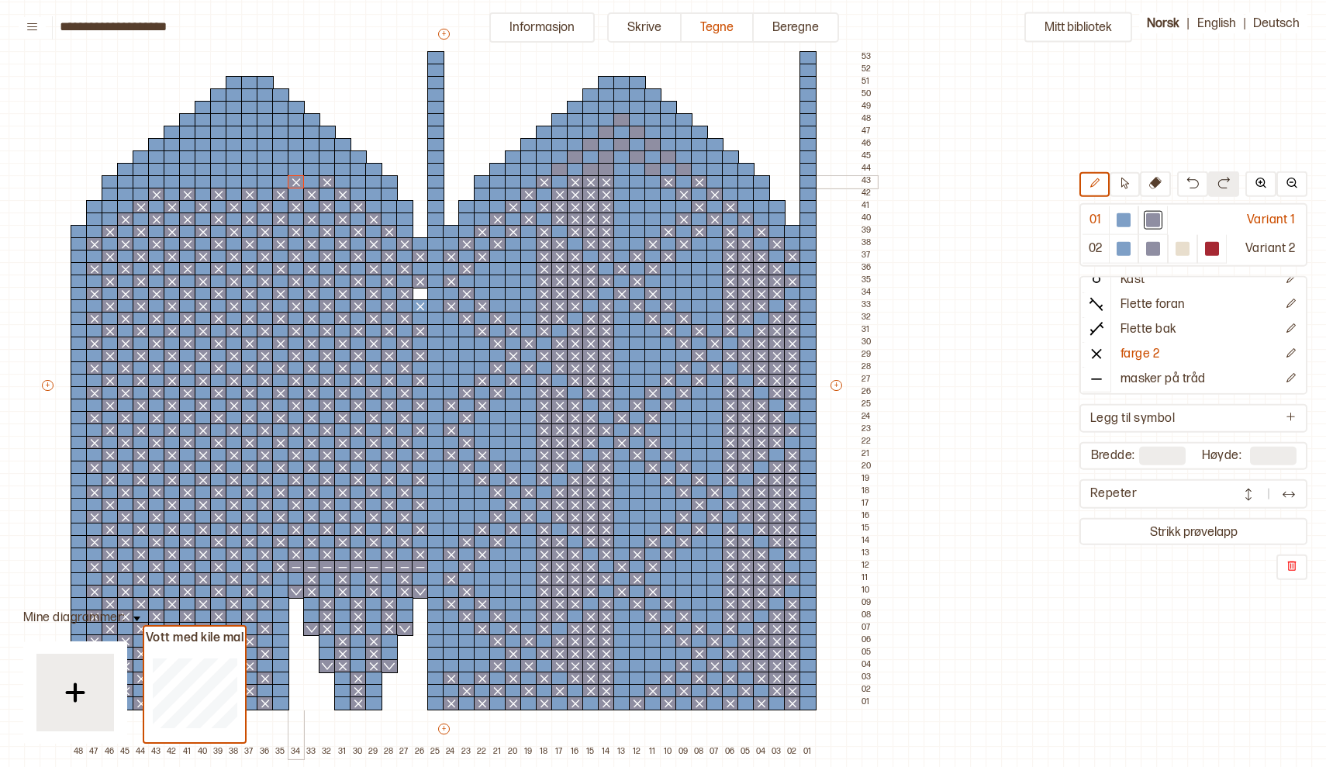
click at [295, 185] on div at bounding box center [296, 182] width 17 height 14
click at [270, 186] on div at bounding box center [265, 182] width 17 height 14
click at [234, 183] on div at bounding box center [234, 182] width 17 height 14
click at [201, 181] on div at bounding box center [203, 182] width 17 height 14
click at [167, 178] on div at bounding box center [172, 182] width 17 height 14
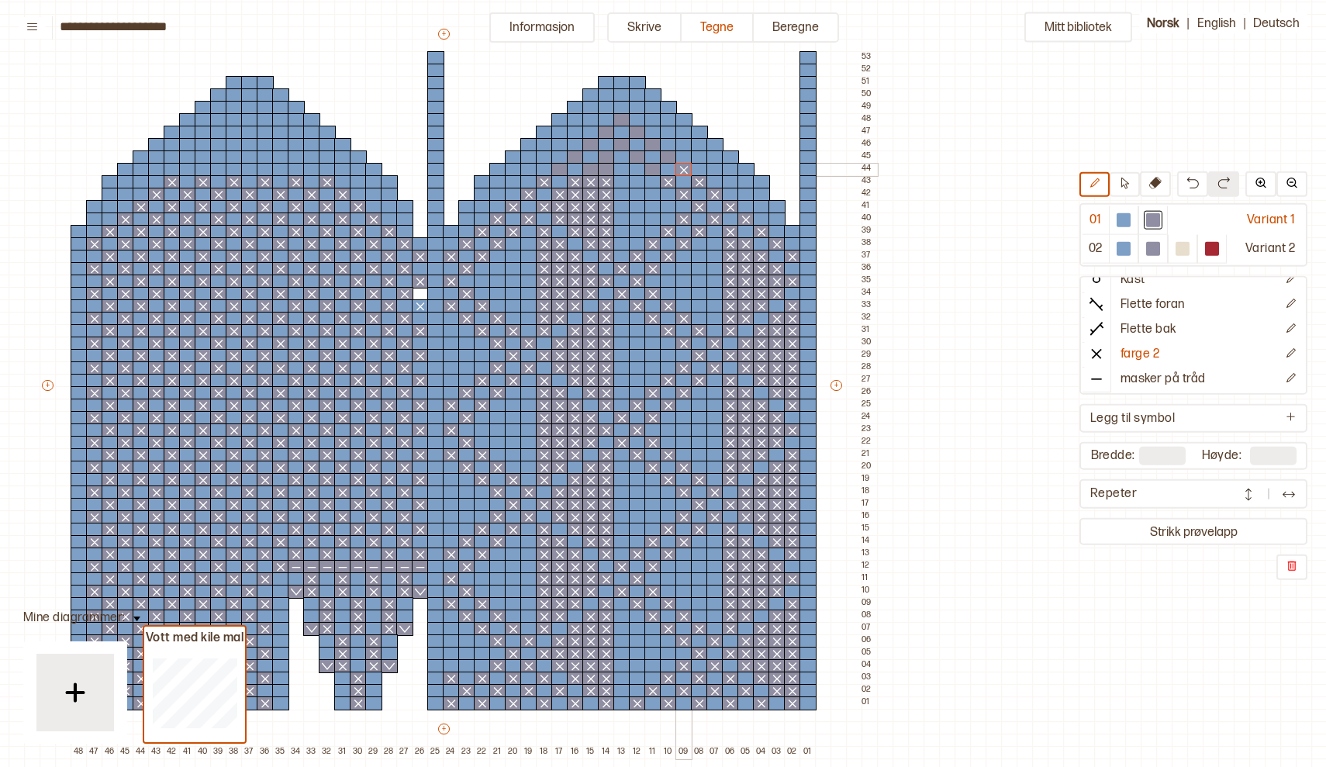
click at [685, 167] on div at bounding box center [683, 170] width 17 height 14
click at [654, 171] on div at bounding box center [652, 170] width 17 height 14
click at [608, 172] on div at bounding box center [606, 170] width 17 height 14
click at [592, 170] on div at bounding box center [590, 170] width 17 height 14
click at [559, 168] on div at bounding box center [559, 170] width 17 height 14
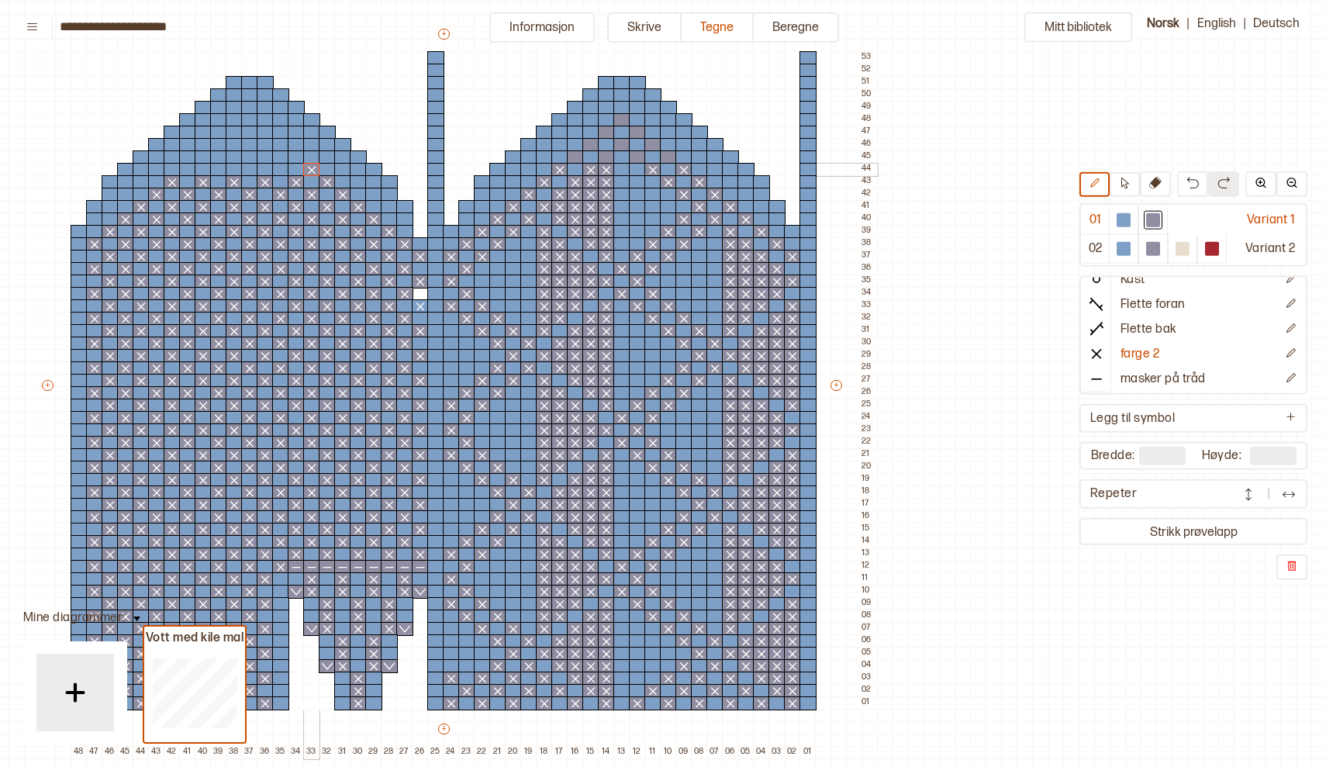
click at [312, 171] on div at bounding box center [311, 170] width 17 height 14
click at [286, 171] on div at bounding box center [280, 170] width 17 height 14
click at [254, 168] on div at bounding box center [249, 170] width 17 height 14
click at [221, 169] on div at bounding box center [218, 170] width 17 height 14
click at [188, 171] on div at bounding box center [187, 170] width 17 height 14
